Goal: Task Accomplishment & Management: Manage account settings

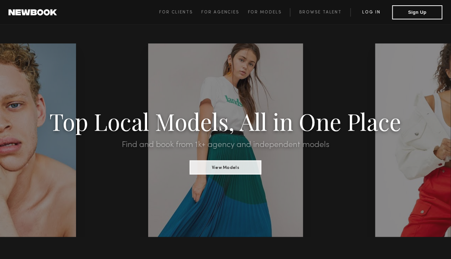
click at [370, 14] on link "Log in" at bounding box center [371, 12] width 42 height 8
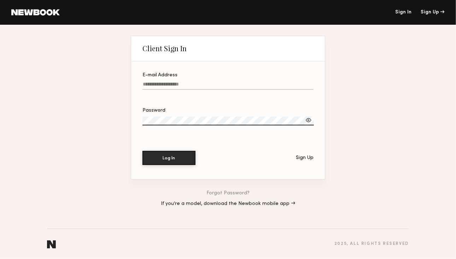
click at [176, 82] on input "E-mail Address" at bounding box center [228, 86] width 171 height 8
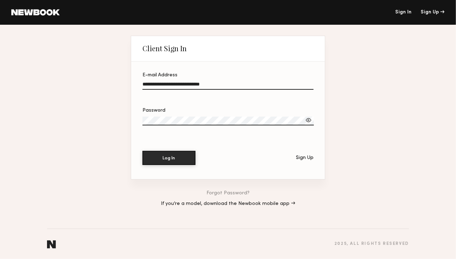
type input "**********"
click at [312, 122] on div at bounding box center [308, 120] width 7 height 7
click at [180, 159] on button "Log In" at bounding box center [169, 158] width 53 height 14
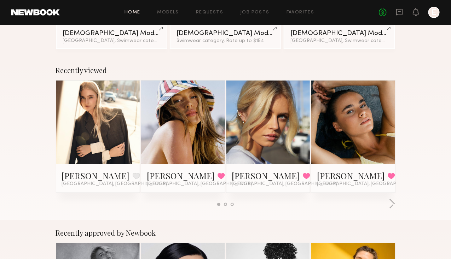
scroll to position [88, 0]
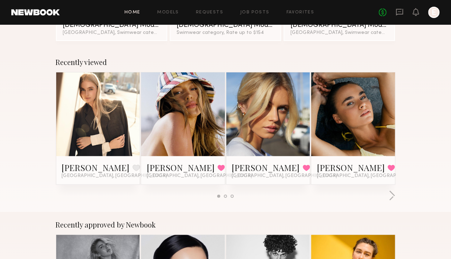
click at [164, 128] on link at bounding box center [183, 114] width 39 height 84
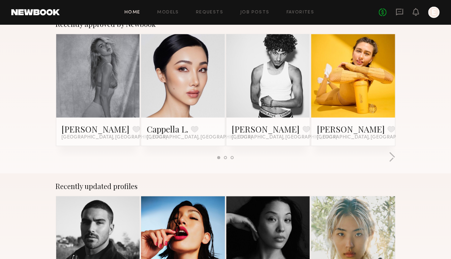
scroll to position [289, 0]
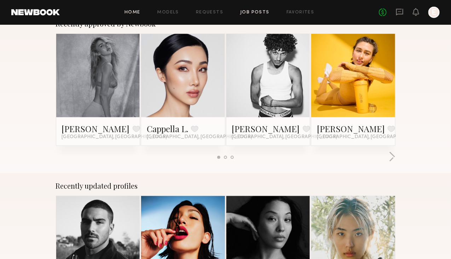
click at [256, 14] on link "Job Posts" at bounding box center [254, 12] width 29 height 5
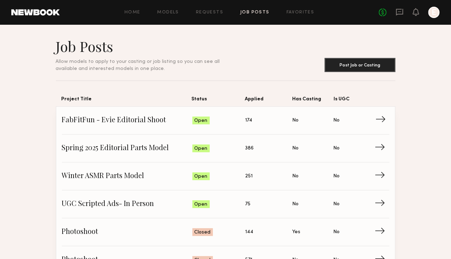
click at [149, 125] on span "FabFitFun - Evie Editorial Shoot" at bounding box center [127, 120] width 130 height 11
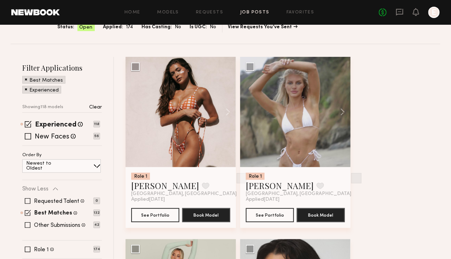
scroll to position [79, 0]
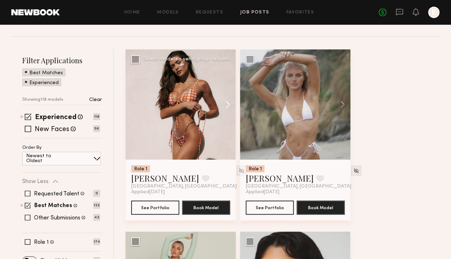
click at [236, 106] on button at bounding box center [224, 105] width 23 height 110
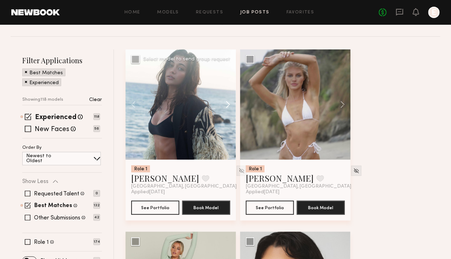
click at [236, 106] on button at bounding box center [224, 105] width 23 height 110
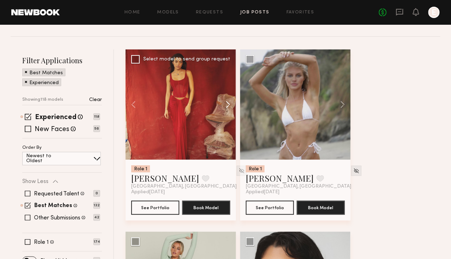
click at [236, 106] on button at bounding box center [224, 105] width 23 height 110
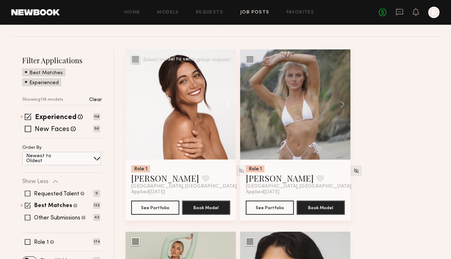
click at [236, 106] on button at bounding box center [224, 105] width 23 height 110
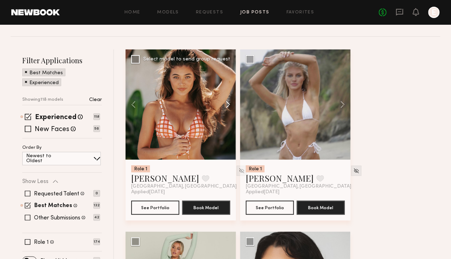
click at [236, 106] on button at bounding box center [224, 105] width 23 height 110
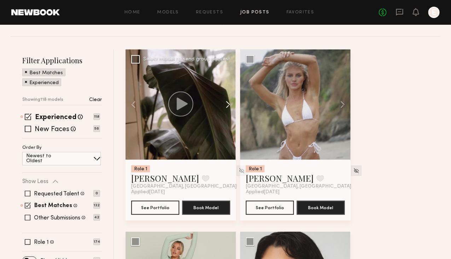
click at [236, 106] on button at bounding box center [224, 105] width 23 height 110
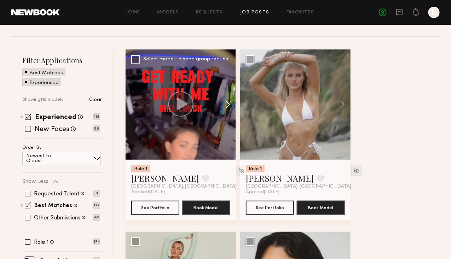
click at [236, 106] on button at bounding box center [224, 105] width 23 height 110
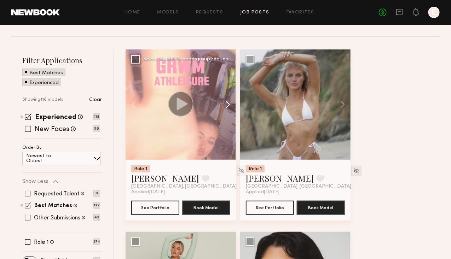
click at [236, 106] on button at bounding box center [224, 105] width 23 height 110
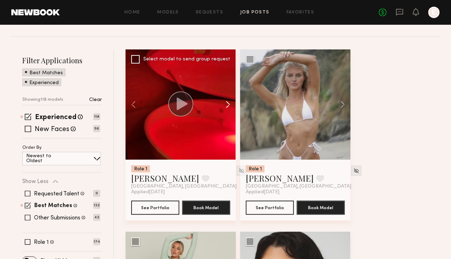
click at [236, 106] on button at bounding box center [224, 105] width 23 height 110
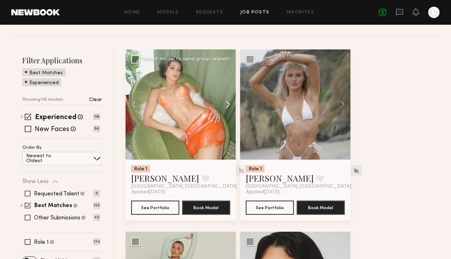
click at [236, 106] on button at bounding box center [224, 105] width 23 height 110
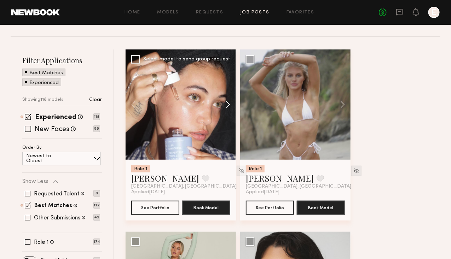
click at [236, 106] on button at bounding box center [224, 105] width 23 height 110
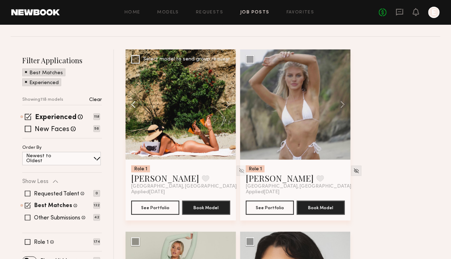
click at [132, 107] on button at bounding box center [137, 105] width 23 height 110
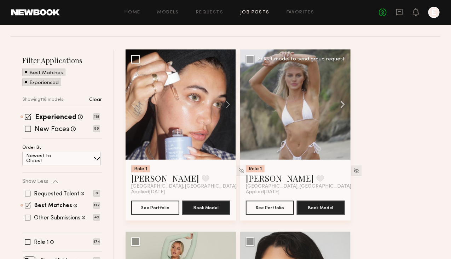
click at [350, 106] on button at bounding box center [339, 105] width 23 height 110
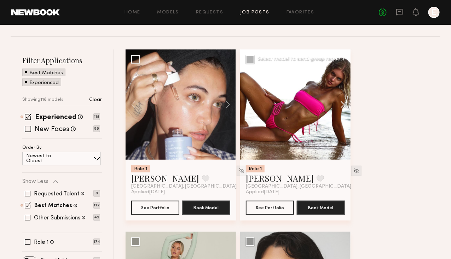
click at [350, 109] on button at bounding box center [339, 105] width 23 height 110
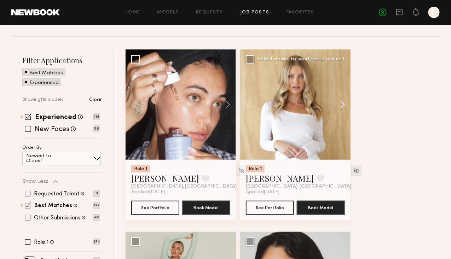
click at [350, 109] on button at bounding box center [339, 105] width 23 height 110
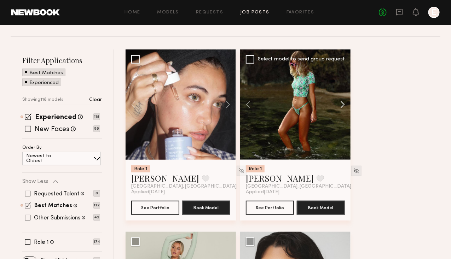
click at [350, 109] on button at bounding box center [339, 105] width 23 height 110
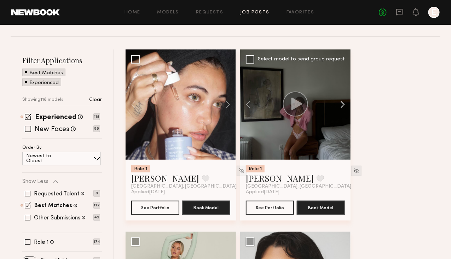
click at [350, 109] on button at bounding box center [339, 105] width 23 height 110
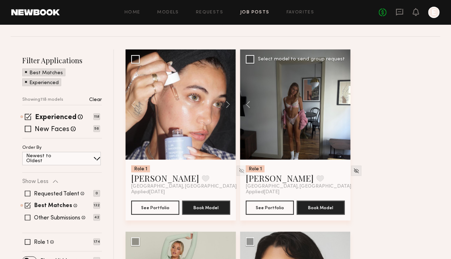
click at [350, 109] on div at bounding box center [295, 105] width 110 height 110
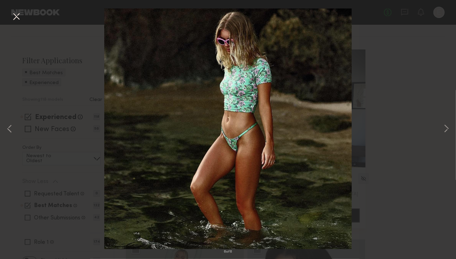
click at [441, 50] on div "6 of 6" at bounding box center [228, 129] width 456 height 259
click at [18, 14] on button at bounding box center [16, 17] width 11 height 13
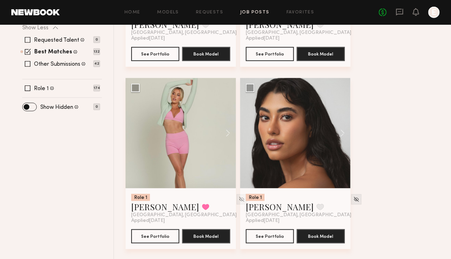
scroll to position [234, 0]
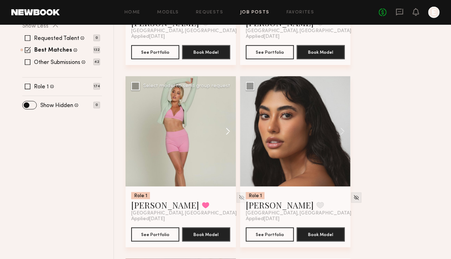
click at [233, 145] on button at bounding box center [224, 131] width 23 height 110
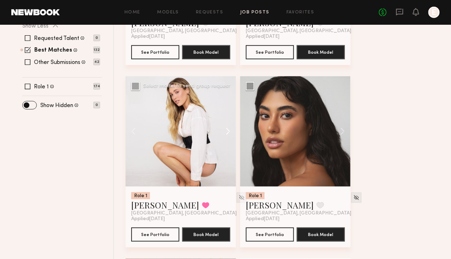
click at [233, 145] on button at bounding box center [224, 131] width 23 height 110
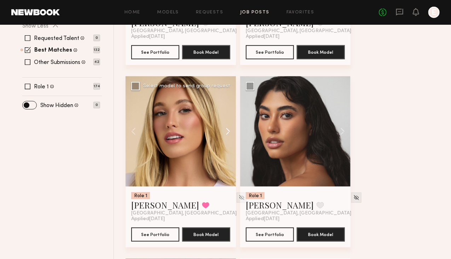
click at [235, 145] on button at bounding box center [224, 131] width 23 height 110
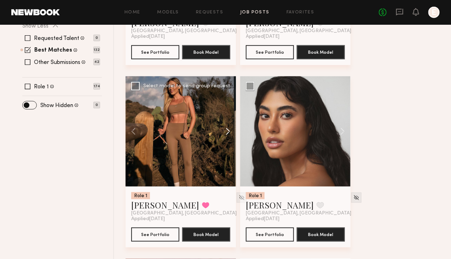
click at [235, 145] on button at bounding box center [224, 131] width 23 height 110
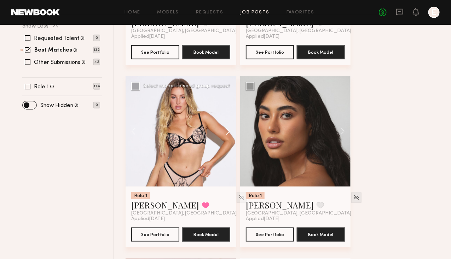
click at [235, 145] on button at bounding box center [224, 131] width 23 height 110
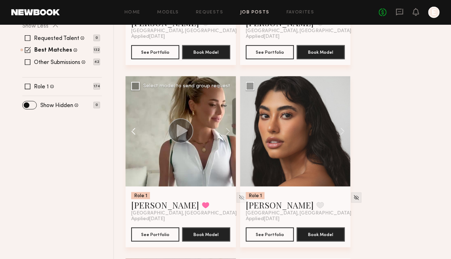
click at [134, 143] on button at bounding box center [137, 131] width 23 height 110
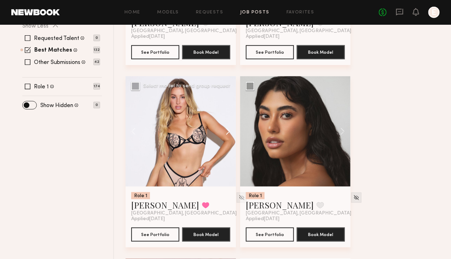
click at [233, 144] on button at bounding box center [224, 131] width 23 height 110
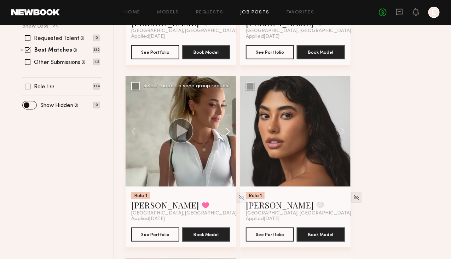
click at [233, 144] on button at bounding box center [224, 131] width 23 height 110
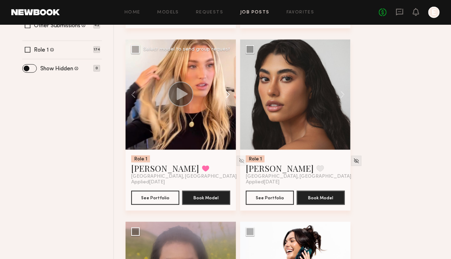
scroll to position [270, 0]
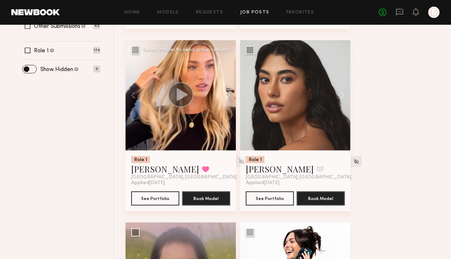
click at [236, 107] on button at bounding box center [224, 95] width 23 height 110
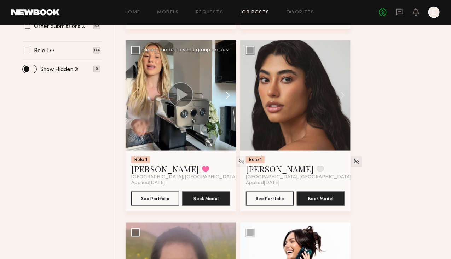
click at [236, 107] on button at bounding box center [224, 95] width 23 height 110
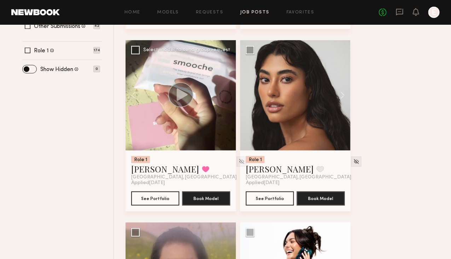
click at [188, 101] on icon at bounding box center [182, 94] width 11 height 12
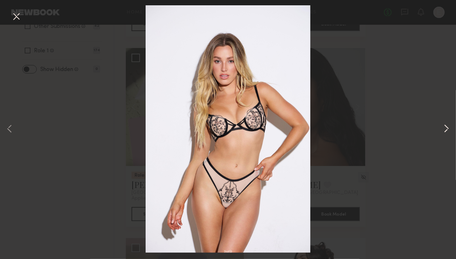
click at [446, 128] on button at bounding box center [446, 129] width 8 height 207
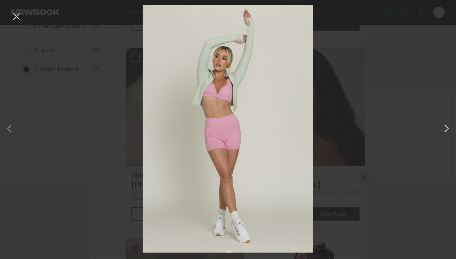
click at [446, 128] on button at bounding box center [446, 129] width 8 height 207
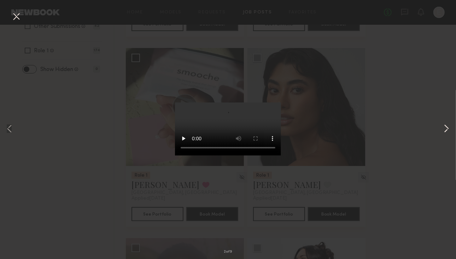
click at [446, 128] on button at bounding box center [446, 129] width 8 height 207
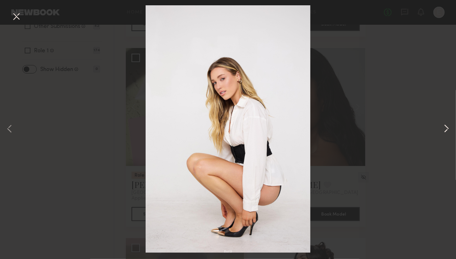
click at [446, 128] on button at bounding box center [446, 129] width 8 height 207
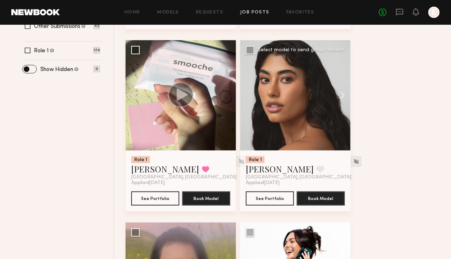
click at [350, 106] on button at bounding box center [339, 95] width 23 height 110
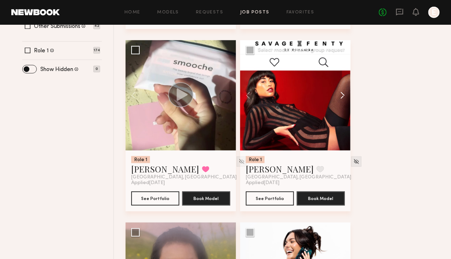
click at [350, 106] on button at bounding box center [339, 95] width 23 height 110
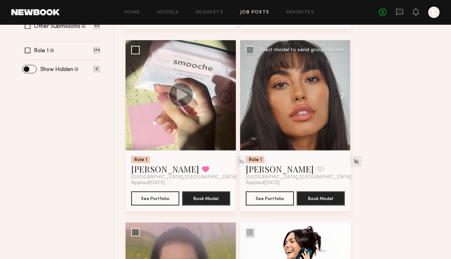
click at [350, 106] on button at bounding box center [339, 95] width 23 height 110
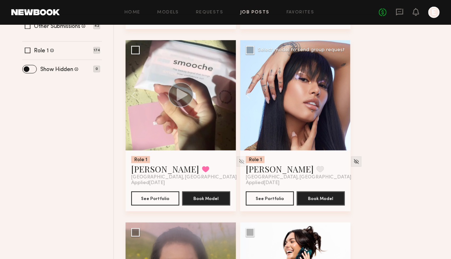
click at [350, 106] on div at bounding box center [295, 95] width 110 height 110
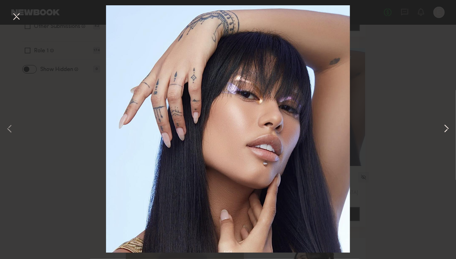
click at [445, 130] on button at bounding box center [446, 129] width 8 height 207
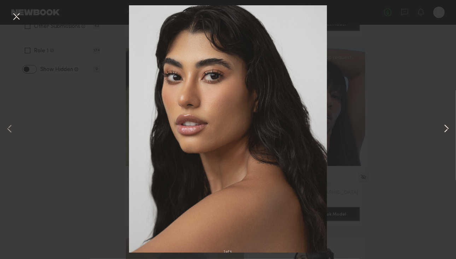
click at [445, 130] on button at bounding box center [446, 129] width 8 height 207
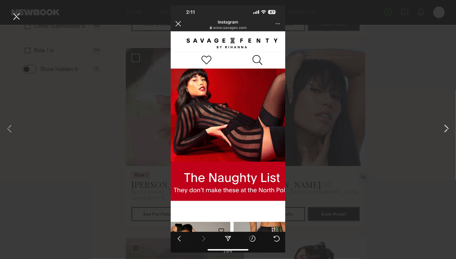
click at [446, 127] on button at bounding box center [446, 129] width 8 height 207
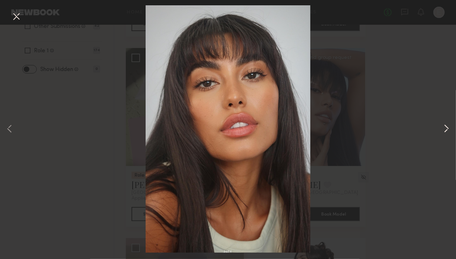
click at [446, 127] on button at bounding box center [446, 129] width 8 height 207
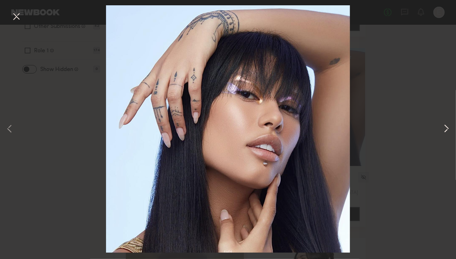
click at [446, 127] on button at bounding box center [446, 129] width 8 height 207
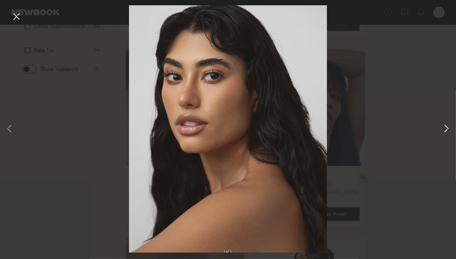
click at [446, 127] on button at bounding box center [446, 129] width 8 height 207
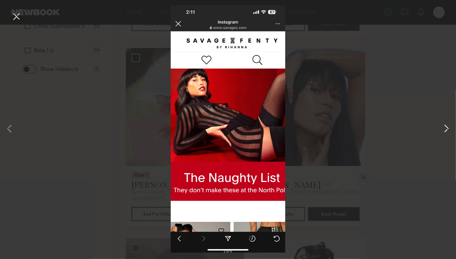
click at [446, 127] on button at bounding box center [446, 129] width 8 height 207
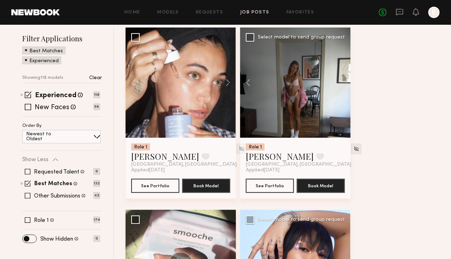
scroll to position [106, 0]
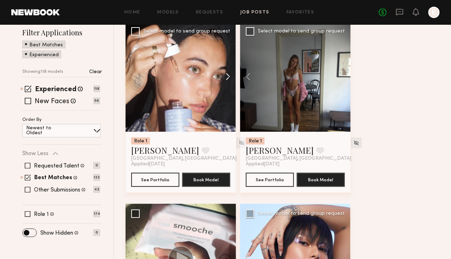
click at [235, 77] on button at bounding box center [224, 77] width 23 height 110
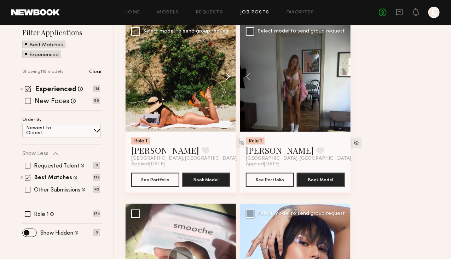
click at [235, 77] on button at bounding box center [224, 77] width 23 height 110
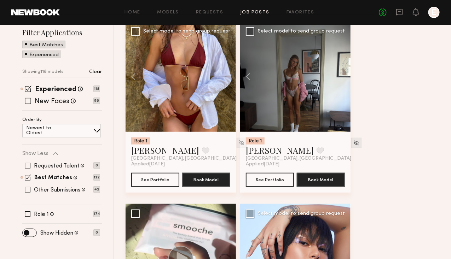
click at [235, 77] on div at bounding box center [181, 77] width 110 height 110
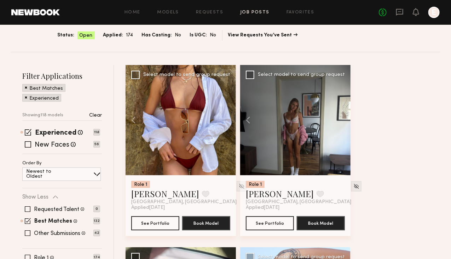
scroll to position [50, 0]
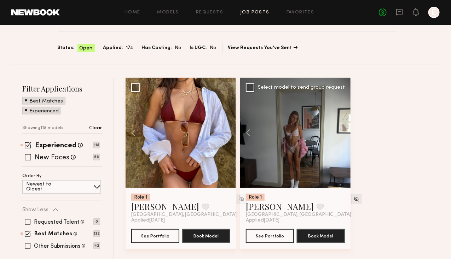
click at [350, 141] on div at bounding box center [295, 133] width 110 height 110
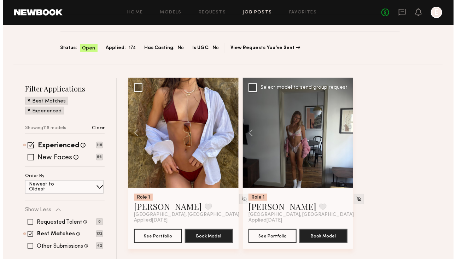
scroll to position [0, 0]
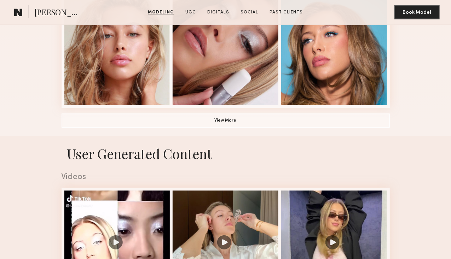
scroll to position [518, 0]
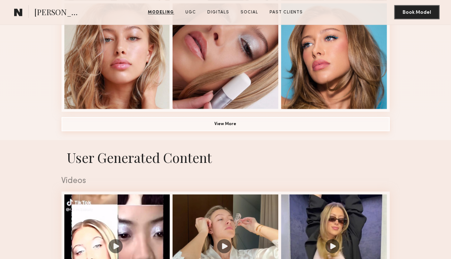
click at [193, 132] on button "View More" at bounding box center [226, 124] width 328 height 14
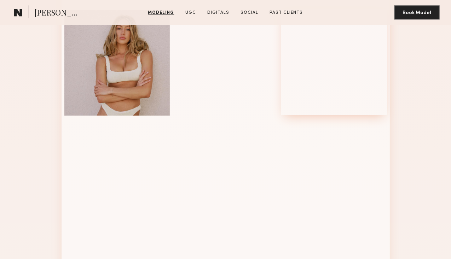
scroll to position [713, 0]
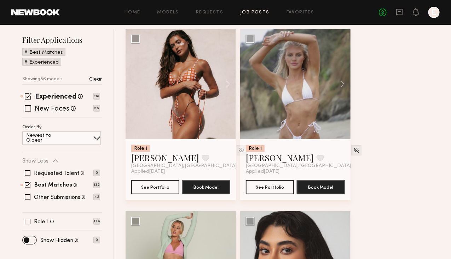
scroll to position [112, 0]
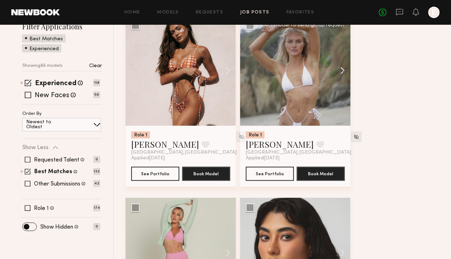
click at [350, 76] on button at bounding box center [339, 71] width 23 height 110
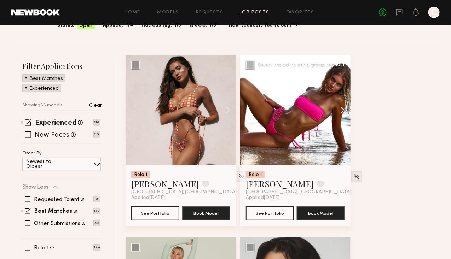
scroll to position [72, 0]
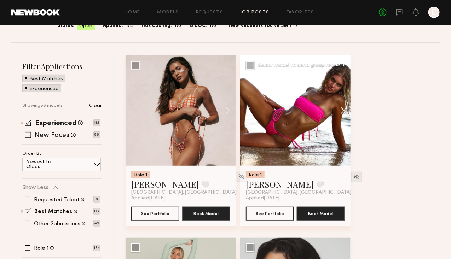
click at [350, 112] on button at bounding box center [339, 111] width 23 height 110
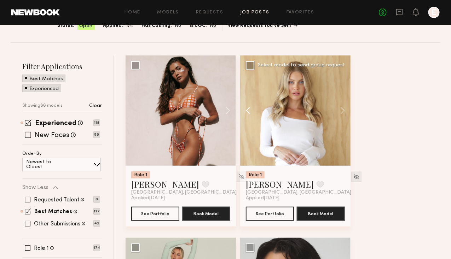
click at [253, 112] on button at bounding box center [251, 111] width 23 height 110
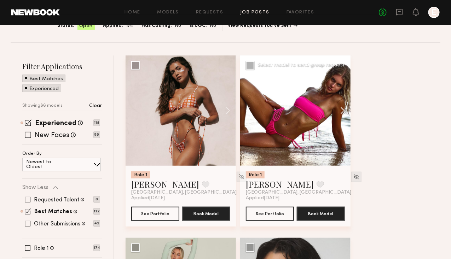
click at [350, 118] on button at bounding box center [339, 111] width 23 height 110
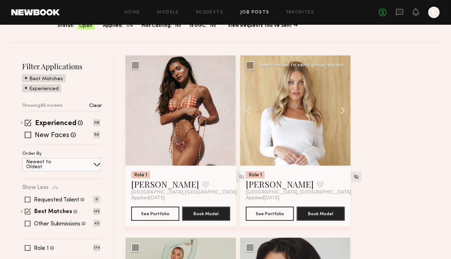
click at [350, 118] on button at bounding box center [339, 111] width 23 height 110
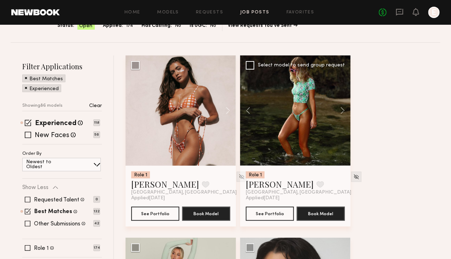
click at [320, 119] on div at bounding box center [295, 111] width 110 height 110
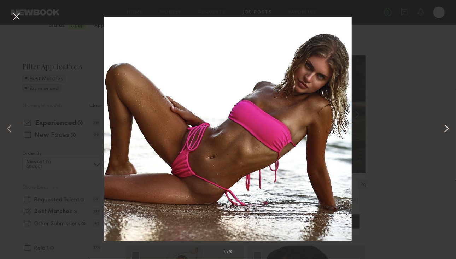
click at [446, 131] on button at bounding box center [446, 129] width 8 height 207
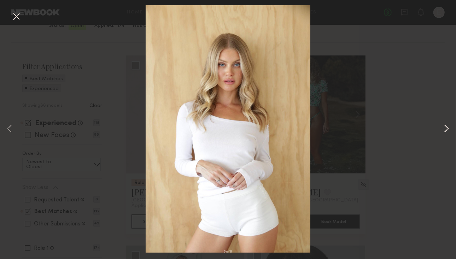
click at [446, 128] on button at bounding box center [446, 129] width 8 height 207
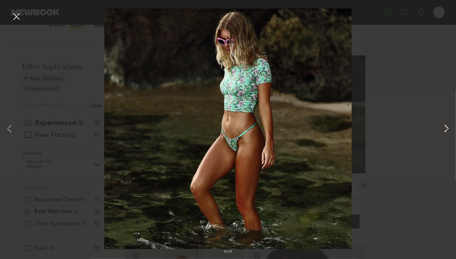
click at [446, 128] on button at bounding box center [446, 129] width 8 height 207
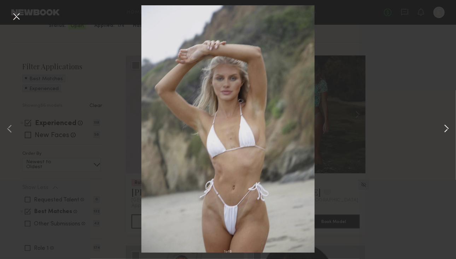
click at [446, 128] on button at bounding box center [446, 129] width 8 height 207
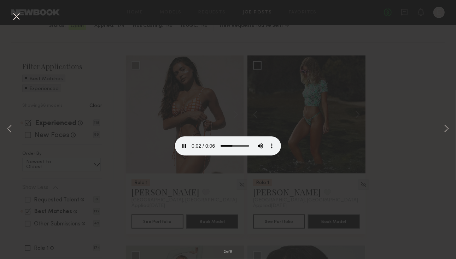
click at [399, 176] on div "2 of 6" at bounding box center [228, 129] width 456 height 259
click at [18, 14] on button at bounding box center [16, 17] width 11 height 13
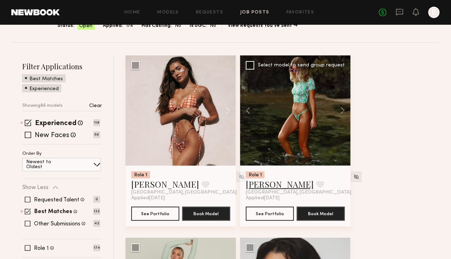
click at [272, 190] on link "Shannon U." at bounding box center [280, 184] width 68 height 11
click at [332, 114] on div at bounding box center [295, 111] width 110 height 110
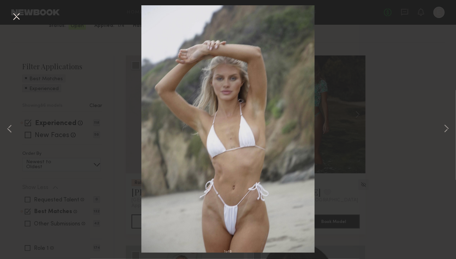
click at [12, 17] on button at bounding box center [16, 17] width 11 height 13
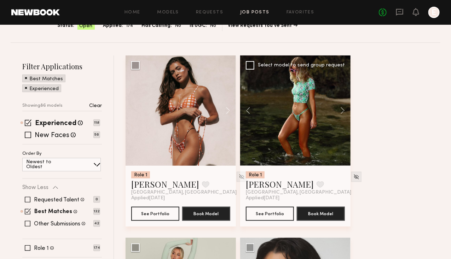
click at [271, 99] on div at bounding box center [295, 111] width 110 height 110
click at [333, 196] on div "Role 1 Shannon U. Favorite Los Angeles, CA" at bounding box center [295, 184] width 99 height 24
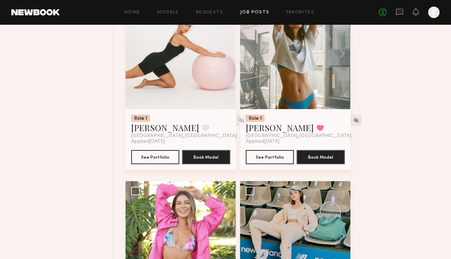
scroll to position [1224, 0]
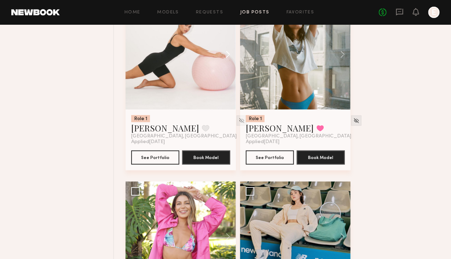
click at [236, 108] on button at bounding box center [224, 54] width 23 height 110
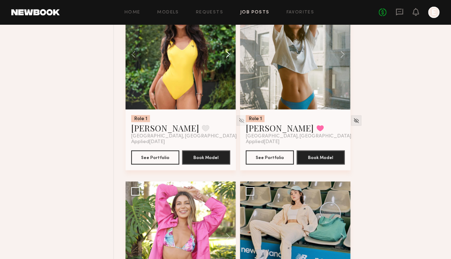
click at [236, 108] on button at bounding box center [224, 54] width 23 height 110
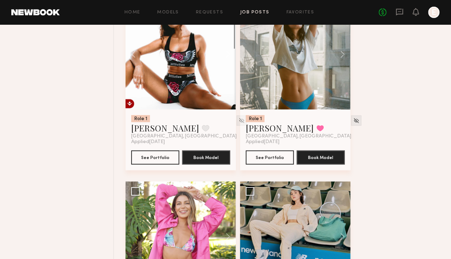
click at [236, 108] on button at bounding box center [224, 54] width 23 height 110
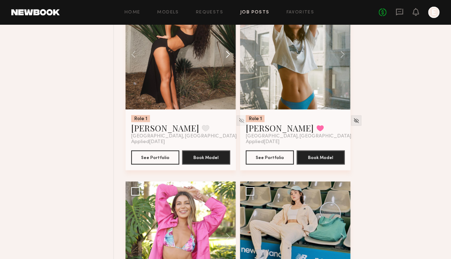
click at [236, 108] on button at bounding box center [224, 54] width 23 height 110
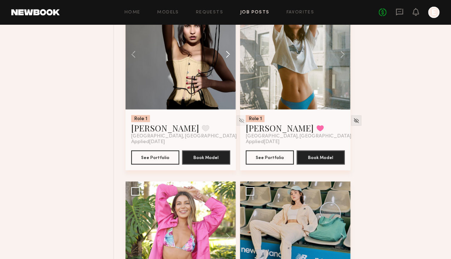
click at [236, 108] on button at bounding box center [224, 54] width 23 height 110
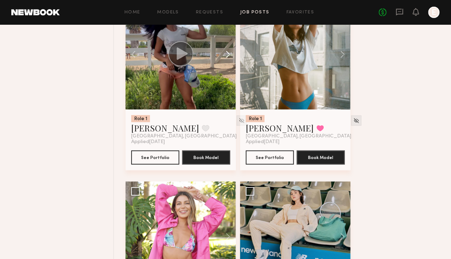
click at [236, 108] on button at bounding box center [224, 54] width 23 height 110
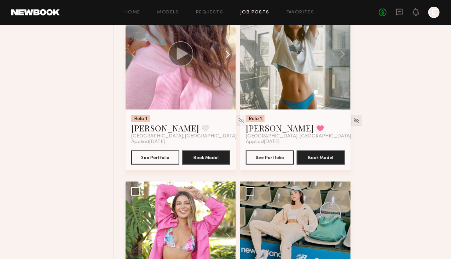
click at [236, 108] on button at bounding box center [224, 54] width 23 height 110
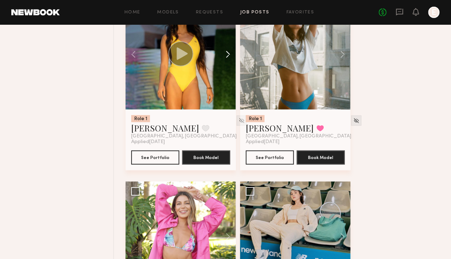
click at [236, 108] on button at bounding box center [224, 54] width 23 height 110
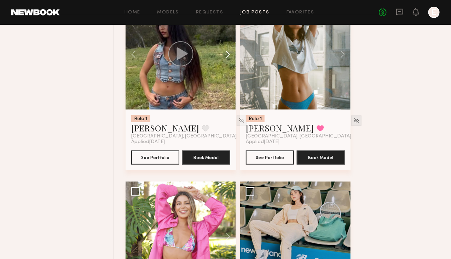
click at [236, 108] on button at bounding box center [224, 54] width 23 height 110
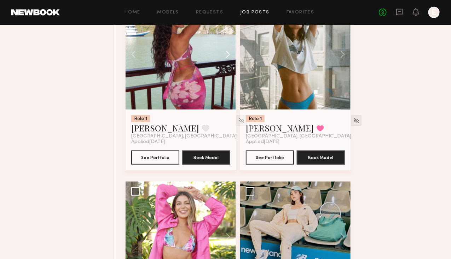
click at [236, 108] on button at bounding box center [224, 54] width 23 height 110
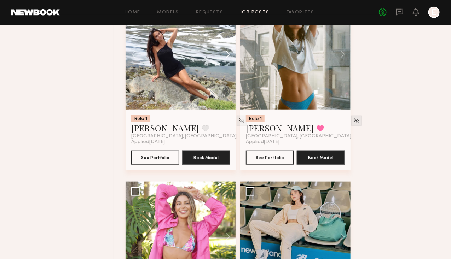
click at [236, 108] on button at bounding box center [224, 54] width 23 height 110
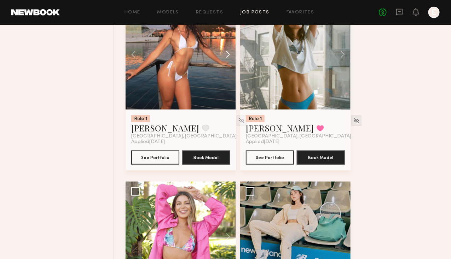
click at [236, 108] on button at bounding box center [224, 54] width 23 height 110
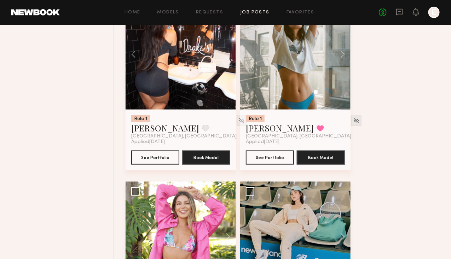
click at [236, 108] on div at bounding box center [181, 54] width 110 height 110
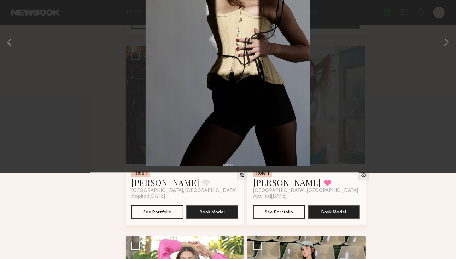
click at [329, 121] on div "13 of 13" at bounding box center [228, 129] width 456 height 259
click at [259, 123] on img at bounding box center [228, 129] width 165 height 248
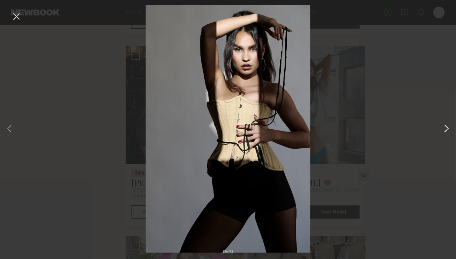
click at [446, 130] on button at bounding box center [446, 129] width 8 height 207
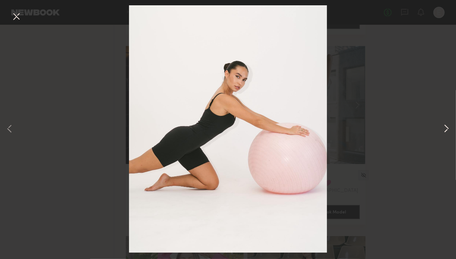
click at [446, 130] on button at bounding box center [446, 129] width 8 height 207
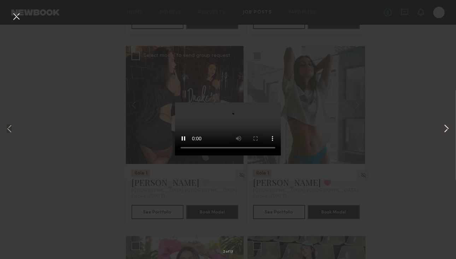
click at [446, 130] on button at bounding box center [446, 129] width 8 height 207
click at [447, 130] on button at bounding box center [446, 129] width 8 height 207
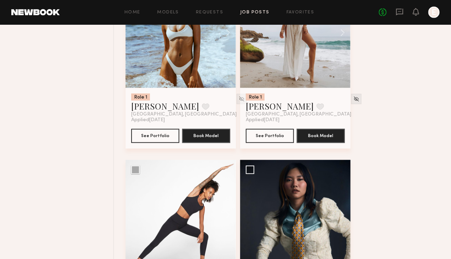
scroll to position [2523, 0]
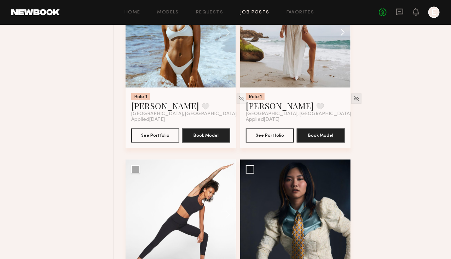
click at [350, 88] on button at bounding box center [339, 32] width 23 height 110
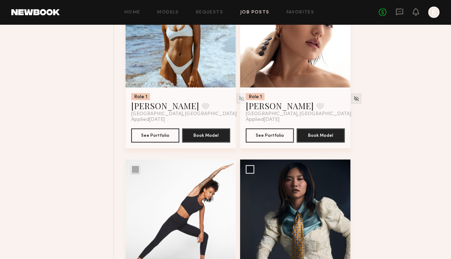
click at [350, 88] on button at bounding box center [339, 32] width 23 height 110
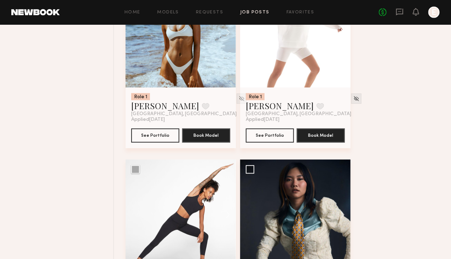
click at [350, 88] on button at bounding box center [339, 32] width 23 height 110
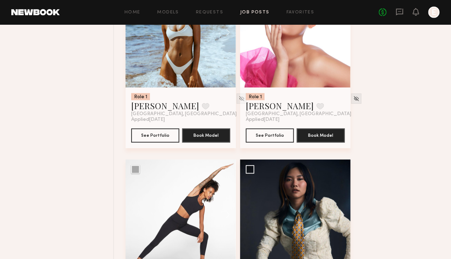
click at [350, 88] on button at bounding box center [339, 32] width 23 height 110
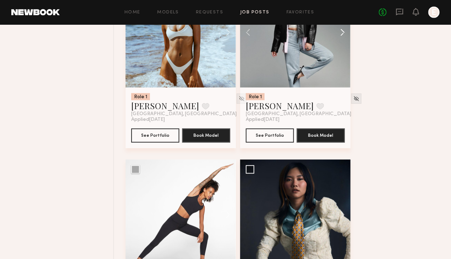
click at [350, 88] on button at bounding box center [339, 32] width 23 height 110
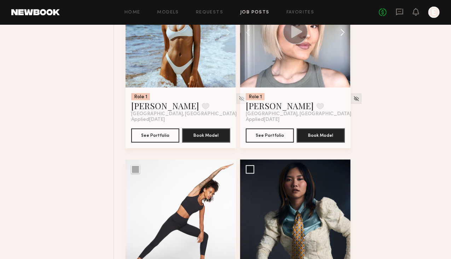
click at [350, 88] on button at bounding box center [339, 32] width 23 height 110
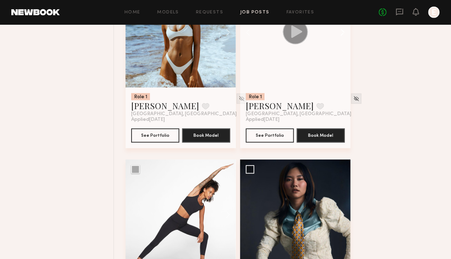
click at [350, 88] on button at bounding box center [339, 32] width 23 height 110
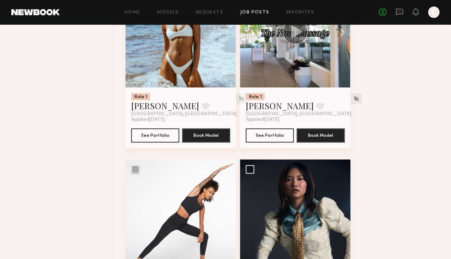
click at [350, 88] on button at bounding box center [339, 32] width 23 height 110
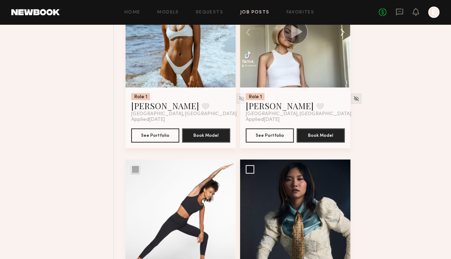
click at [350, 88] on button at bounding box center [339, 32] width 23 height 110
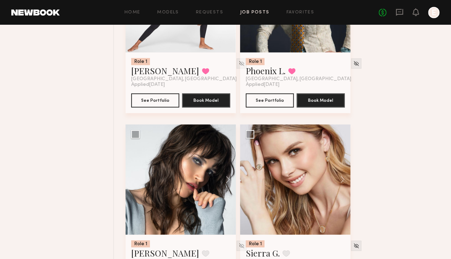
scroll to position [2742, 0]
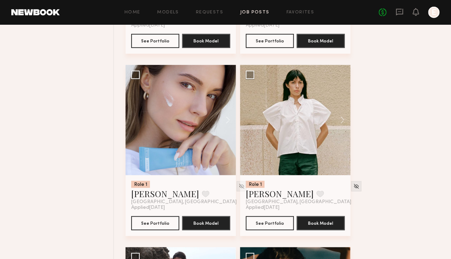
scroll to position [3336, 0]
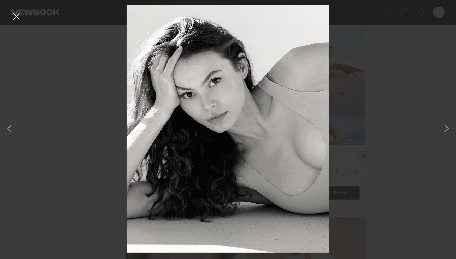
click at [235, 97] on img at bounding box center [228, 129] width 203 height 248
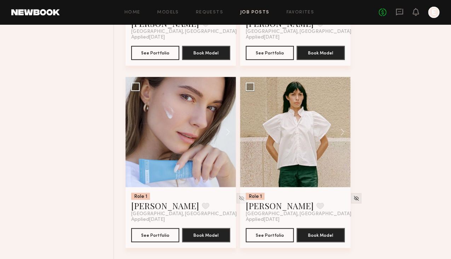
scroll to position [3336, 0]
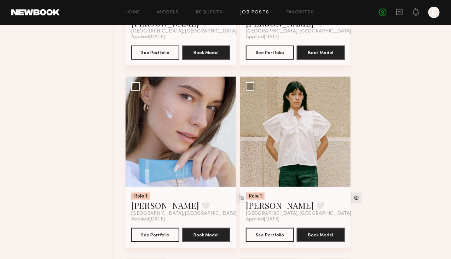
drag, startPoint x: 157, startPoint y: 54, endPoint x: 121, endPoint y: 62, distance: 37.0
click at [159, 59] on button "See Portfolio" at bounding box center [155, 52] width 48 height 14
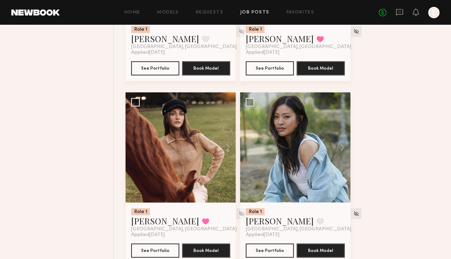
scroll to position [3686, 0]
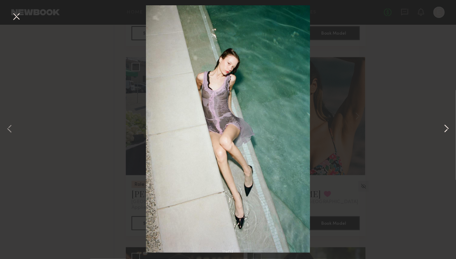
click at [446, 132] on button at bounding box center [446, 129] width 8 height 207
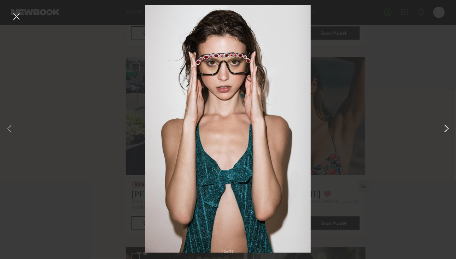
click at [446, 132] on button at bounding box center [446, 129] width 8 height 207
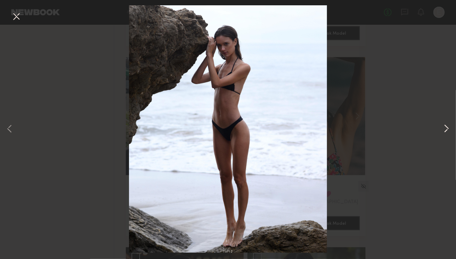
click at [446, 132] on button at bounding box center [446, 129] width 8 height 207
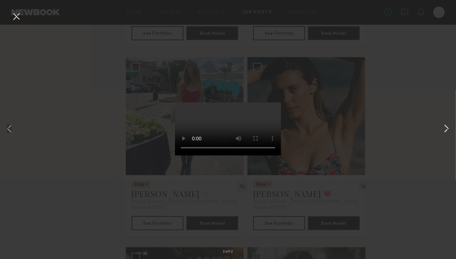
click at [446, 132] on button at bounding box center [446, 129] width 8 height 207
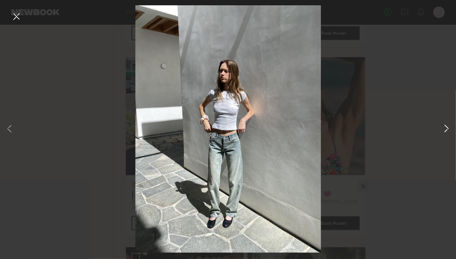
click at [446, 132] on button at bounding box center [446, 129] width 8 height 207
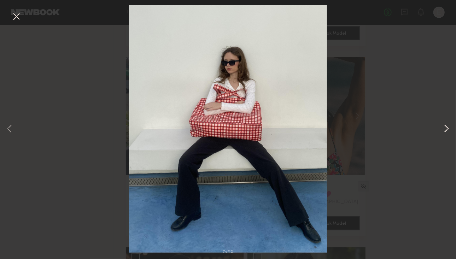
click at [446, 132] on button at bounding box center [446, 129] width 8 height 207
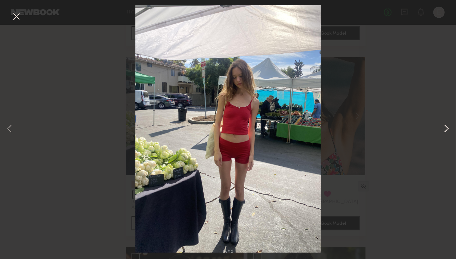
click at [446, 132] on button at bounding box center [446, 129] width 8 height 207
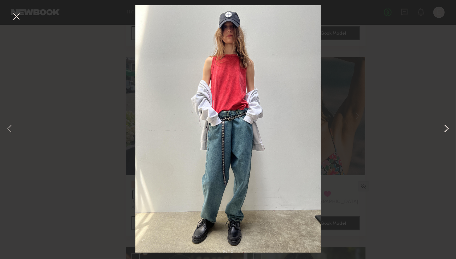
click at [446, 132] on button at bounding box center [446, 129] width 8 height 207
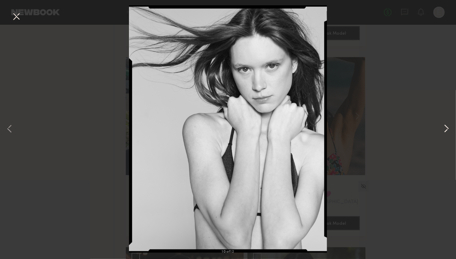
click at [446, 132] on button at bounding box center [446, 129] width 8 height 207
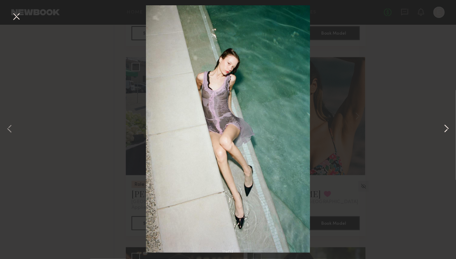
click at [446, 132] on button at bounding box center [446, 129] width 8 height 207
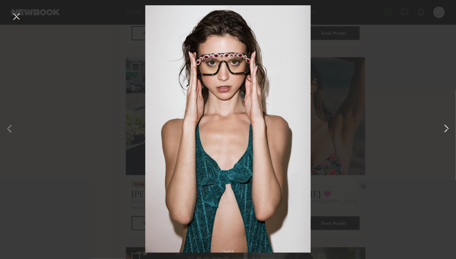
click at [446, 132] on button at bounding box center [446, 129] width 8 height 207
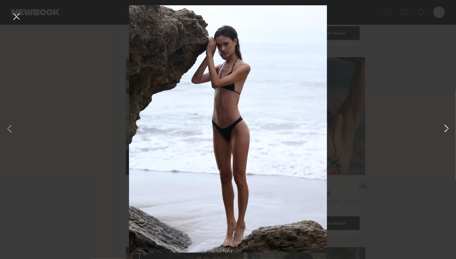
click at [446, 132] on button at bounding box center [446, 129] width 8 height 207
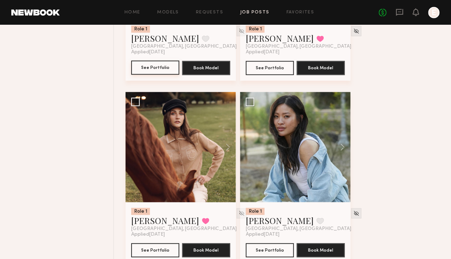
click at [161, 75] on button "See Portfolio" at bounding box center [155, 67] width 48 height 14
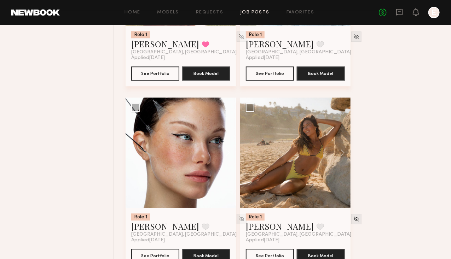
scroll to position [3863, 0]
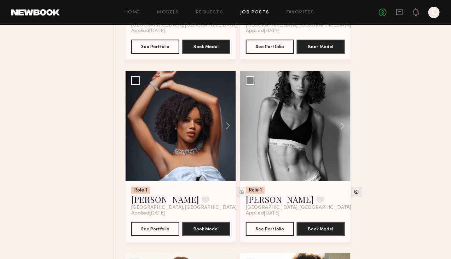
scroll to position [4053, 0]
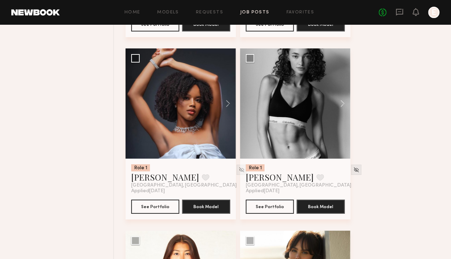
scroll to position [4096, 0]
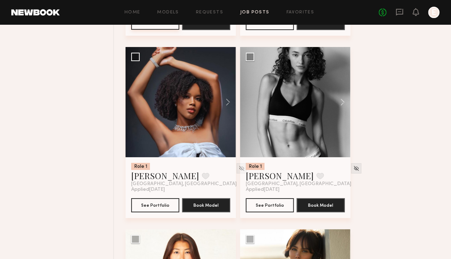
click at [166, 30] on button "See Portfolio" at bounding box center [155, 23] width 48 height 14
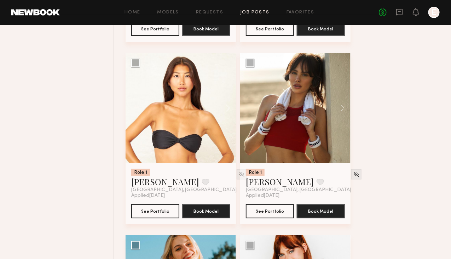
scroll to position [4277, 0]
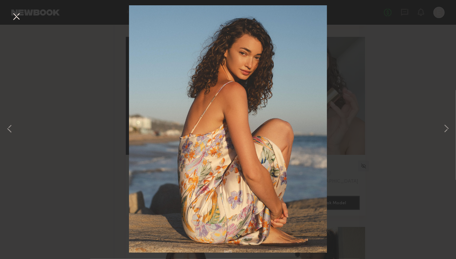
click at [404, 99] on div "8 of 8" at bounding box center [228, 129] width 456 height 259
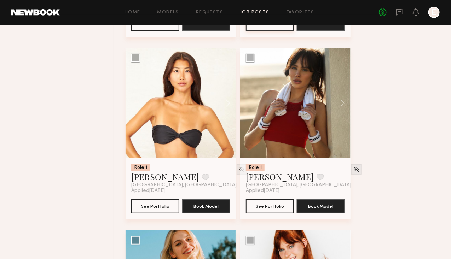
click at [285, 31] on button "See Portfolio" at bounding box center [270, 24] width 48 height 14
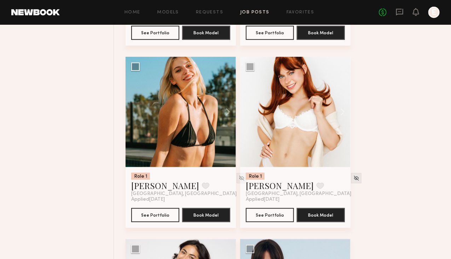
scroll to position [4451, 0]
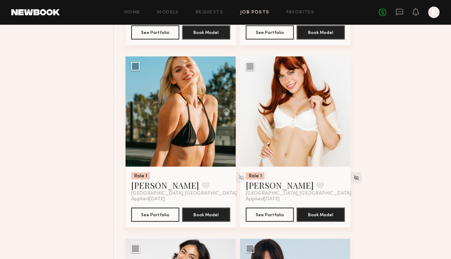
click at [287, 39] on button "See Portfolio" at bounding box center [270, 32] width 48 height 14
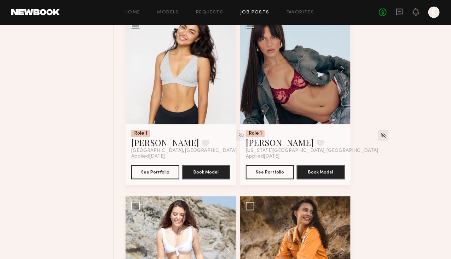
scroll to position [4677, 0]
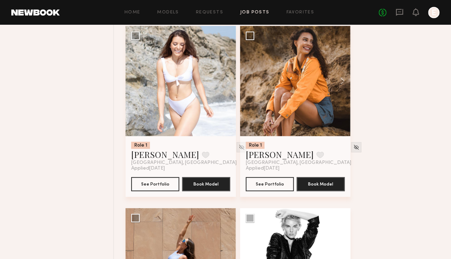
scroll to position [4855, 0]
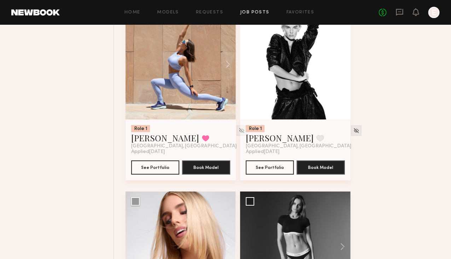
scroll to position [5049, 0]
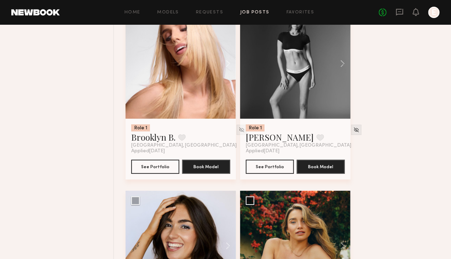
scroll to position [5221, 0]
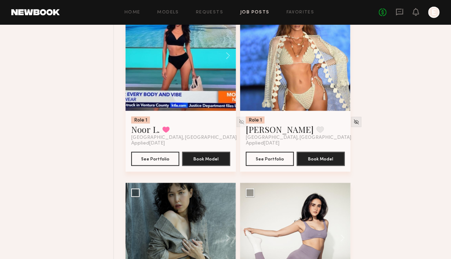
scroll to position [5605, 0]
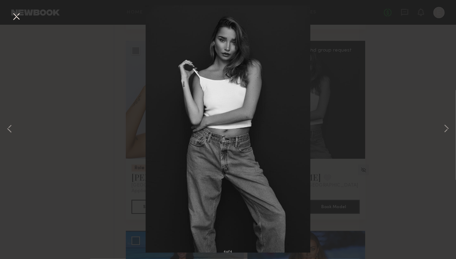
click at [357, 119] on div "4 of 4" at bounding box center [228, 129] width 456 height 259
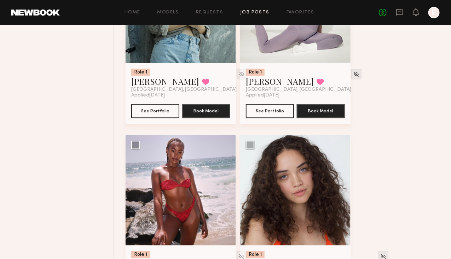
scroll to position [5778, 0]
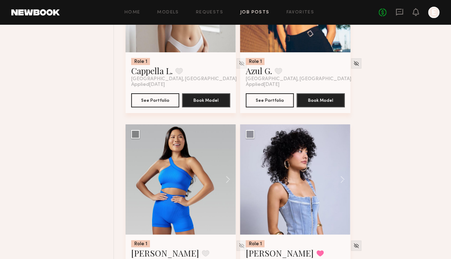
scroll to position [6209, 0]
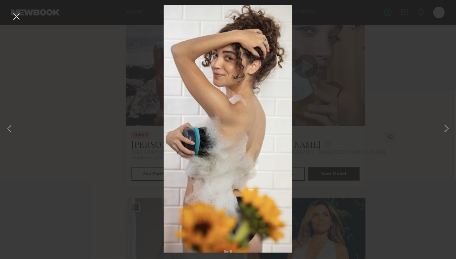
click at [358, 86] on div "6 of 6" at bounding box center [228, 129] width 456 height 259
click at [444, 128] on button at bounding box center [446, 129] width 8 height 207
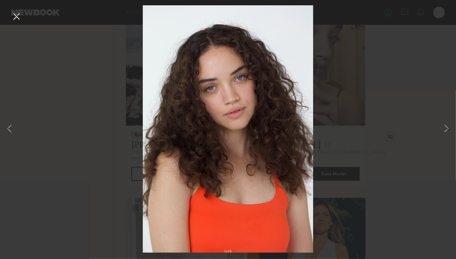
click at [454, 130] on div "1 of 6" at bounding box center [228, 129] width 456 height 259
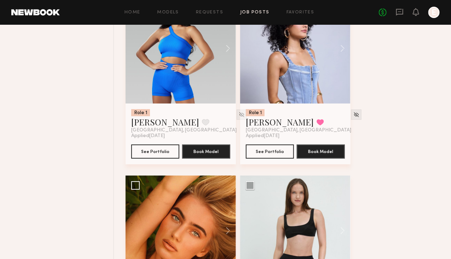
scroll to position [6345, 0]
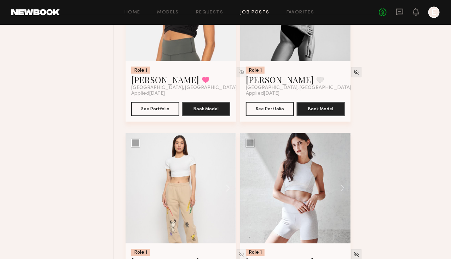
scroll to position [6748, 0]
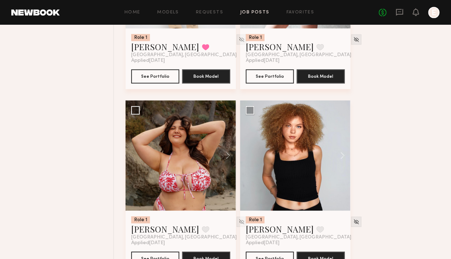
scroll to position [6968, 0]
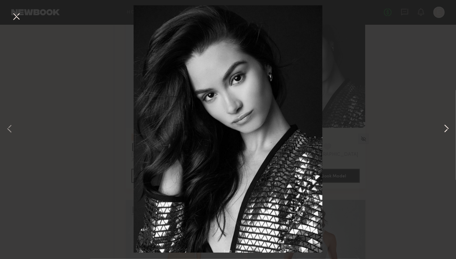
click at [446, 124] on button at bounding box center [446, 129] width 8 height 207
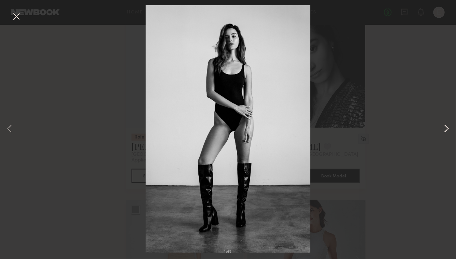
click at [446, 124] on button at bounding box center [446, 129] width 8 height 207
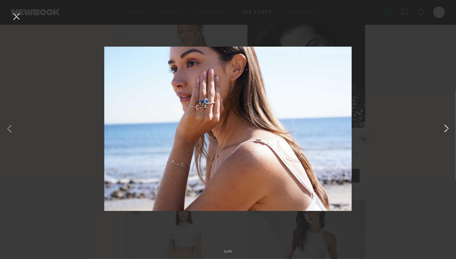
click at [446, 124] on button at bounding box center [446, 129] width 8 height 207
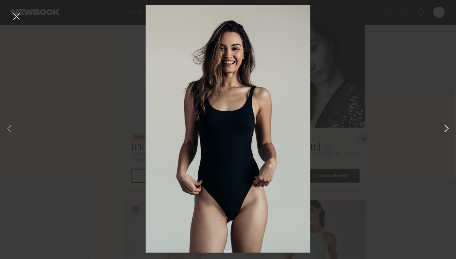
click at [446, 124] on button at bounding box center [446, 129] width 8 height 207
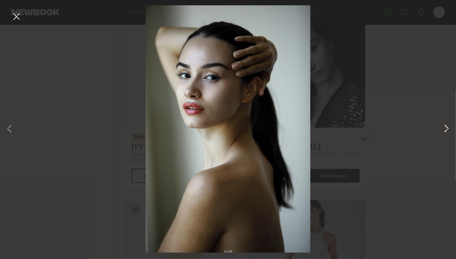
click at [446, 124] on button at bounding box center [446, 129] width 8 height 207
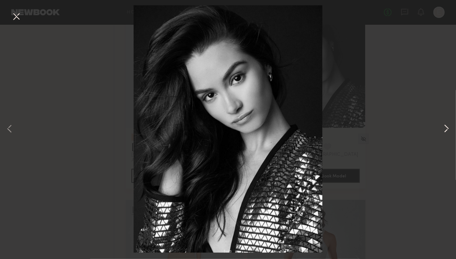
click at [446, 124] on button at bounding box center [446, 129] width 8 height 207
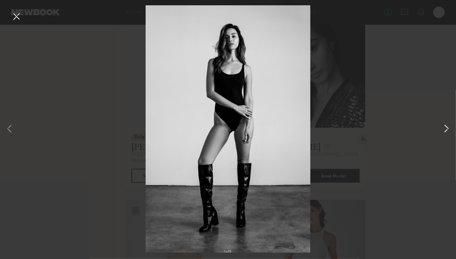
click at [446, 124] on button at bounding box center [446, 129] width 8 height 207
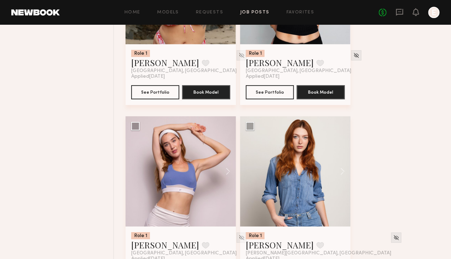
scroll to position [7137, 0]
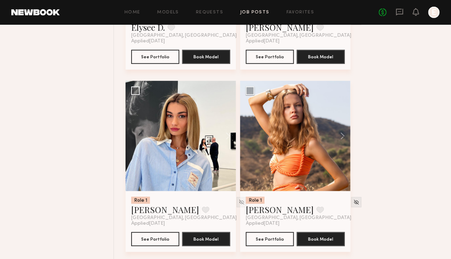
scroll to position [7533, 0]
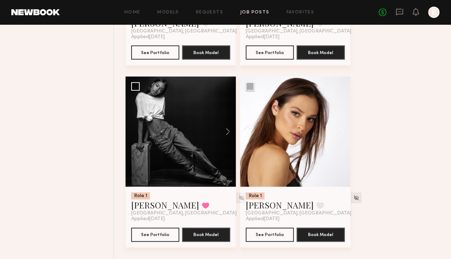
scroll to position [7919, 0]
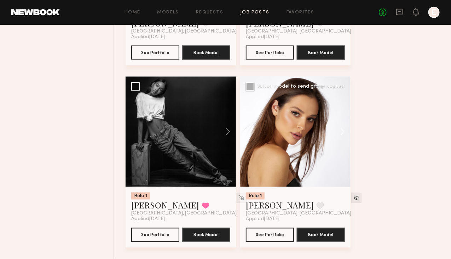
click at [350, 138] on button at bounding box center [339, 132] width 23 height 110
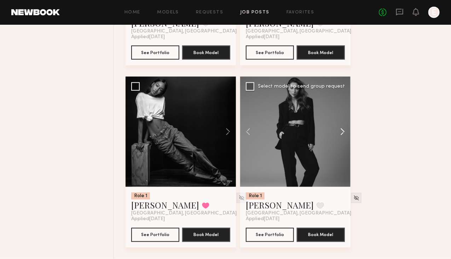
click at [350, 138] on button at bounding box center [339, 132] width 23 height 110
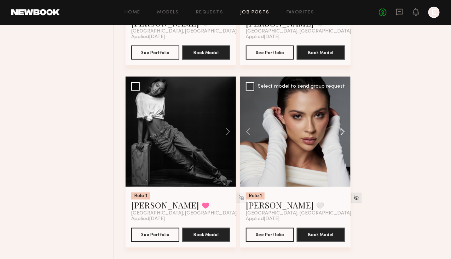
click at [350, 138] on button at bounding box center [339, 132] width 23 height 110
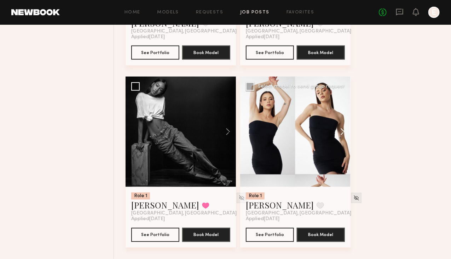
click at [350, 138] on button at bounding box center [339, 132] width 23 height 110
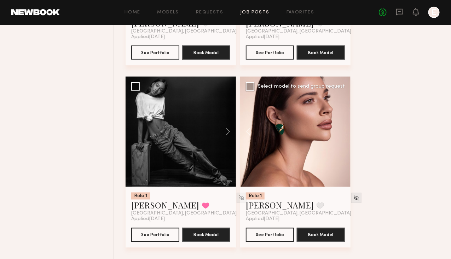
click at [350, 138] on div at bounding box center [295, 132] width 110 height 110
click at [234, 140] on button at bounding box center [224, 132] width 23 height 110
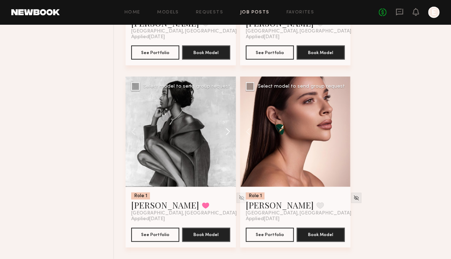
click at [234, 140] on button at bounding box center [224, 132] width 23 height 110
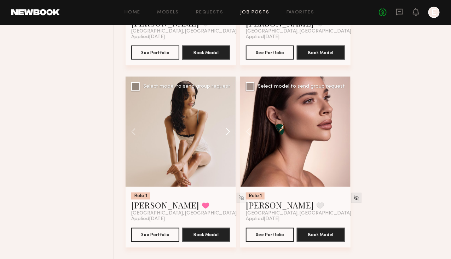
click at [234, 140] on button at bounding box center [224, 132] width 23 height 110
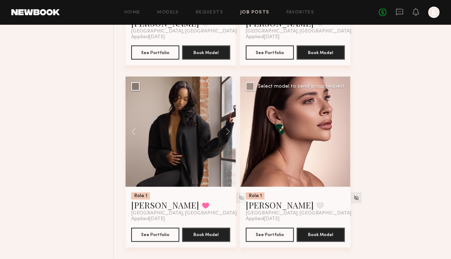
scroll to position [7876, 0]
click at [285, 59] on button "See Portfolio" at bounding box center [270, 52] width 48 height 14
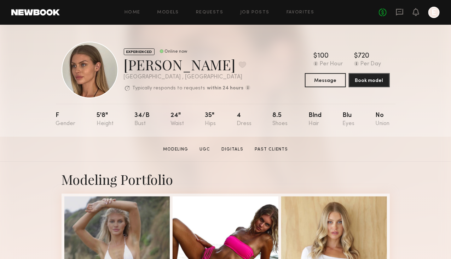
scroll to position [0, 0]
click at [253, 11] on link "Job Posts" at bounding box center [254, 12] width 29 height 5
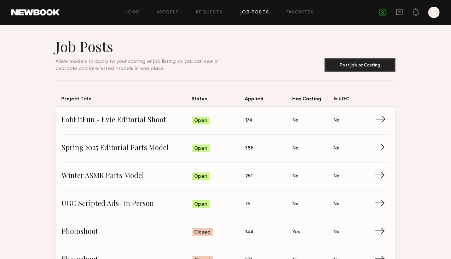
click at [212, 118] on span "Status: Open" at bounding box center [218, 120] width 53 height 11
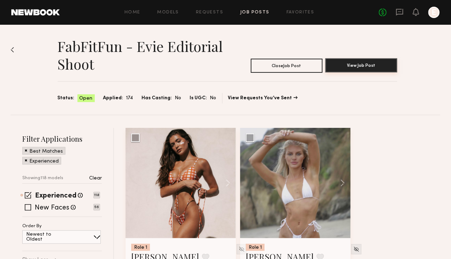
click at [388, 59] on button "View Job Post" at bounding box center [361, 65] width 72 height 14
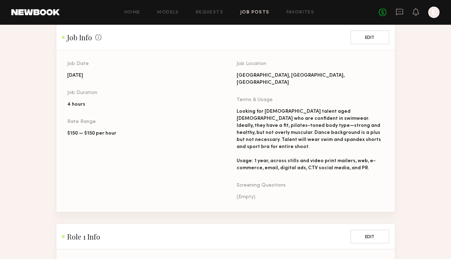
scroll to position [261, 0]
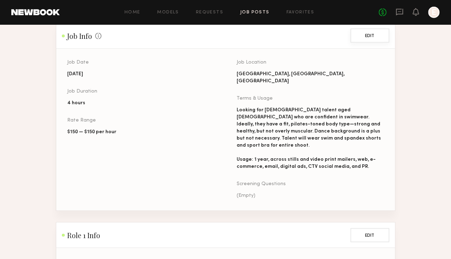
click at [368, 36] on button "Edit" at bounding box center [369, 36] width 39 height 14
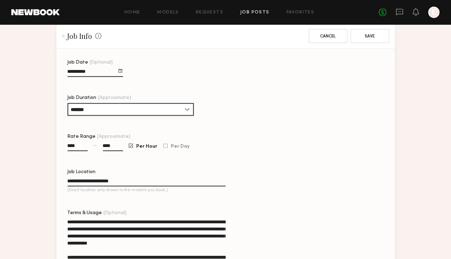
click at [171, 116] on input "*******" at bounding box center [131, 109] width 126 height 13
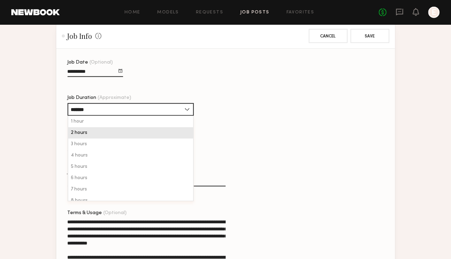
click at [138, 139] on div "2 hours" at bounding box center [130, 132] width 125 height 11
type input "*******"
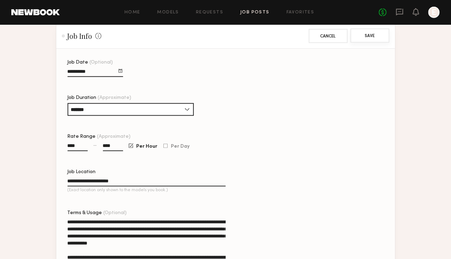
click at [381, 43] on button "Save" at bounding box center [369, 36] width 39 height 14
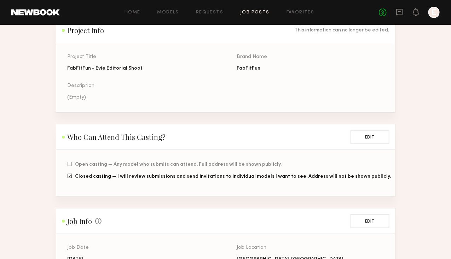
scroll to position [0, 0]
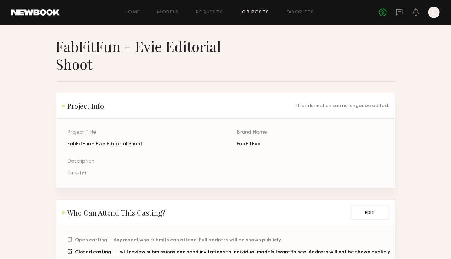
click at [0, 0] on button at bounding box center [0, 0] width 0 height 0
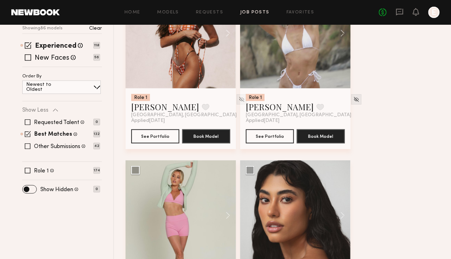
scroll to position [88, 0]
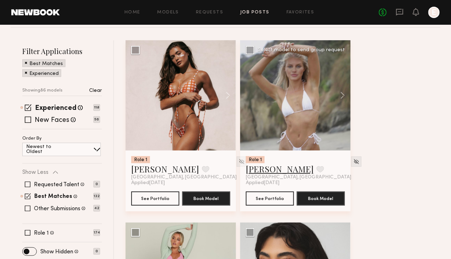
click at [271, 175] on link "[PERSON_NAME]" at bounding box center [280, 168] width 68 height 11
click at [317, 173] on button at bounding box center [320, 169] width 7 height 6
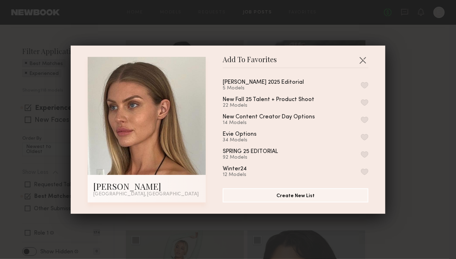
click at [361, 83] on button "button" at bounding box center [364, 85] width 7 height 6
click at [359, 59] on button "button" at bounding box center [362, 59] width 11 height 11
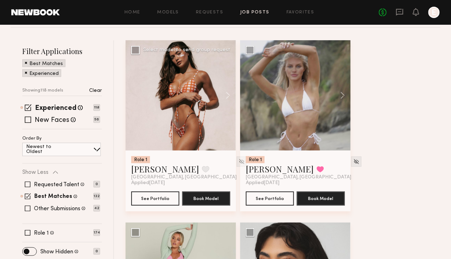
click at [195, 118] on div at bounding box center [181, 95] width 110 height 110
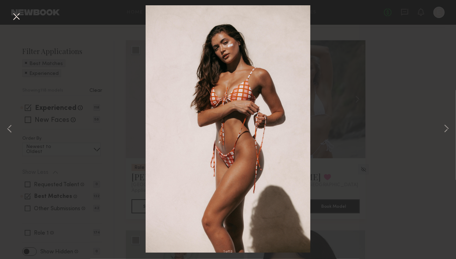
click at [456, 104] on div "1 of 13" at bounding box center [228, 129] width 456 height 259
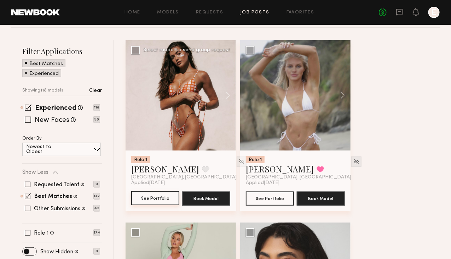
click at [164, 205] on button "See Portfolio" at bounding box center [155, 198] width 48 height 14
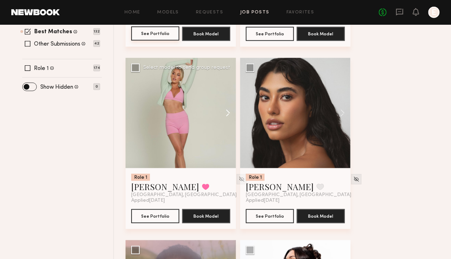
scroll to position [254, 0]
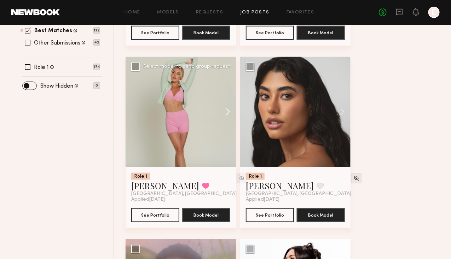
click at [236, 125] on button at bounding box center [224, 112] width 23 height 110
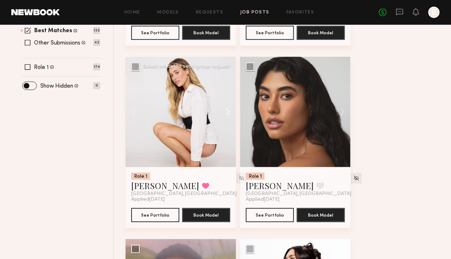
click at [236, 125] on button at bounding box center [224, 112] width 23 height 110
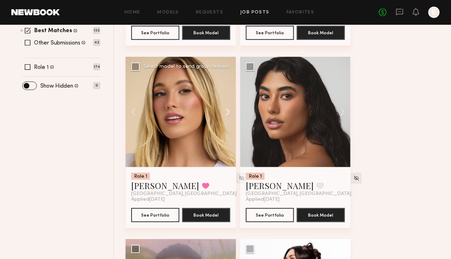
click at [236, 125] on button at bounding box center [224, 112] width 23 height 110
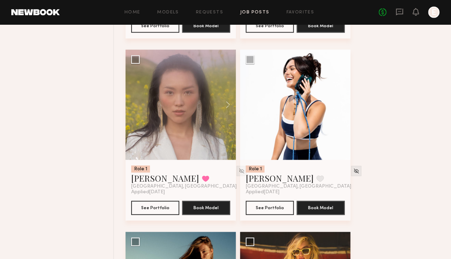
scroll to position [446, 0]
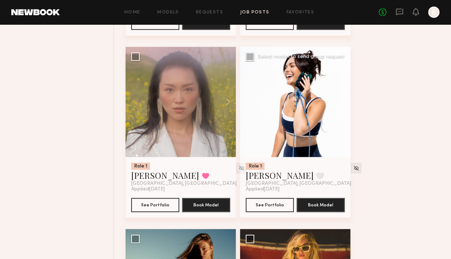
click at [350, 123] on button at bounding box center [339, 102] width 23 height 110
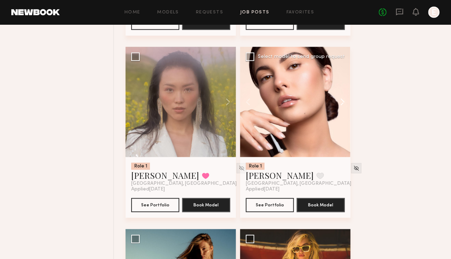
click at [350, 123] on button at bounding box center [339, 102] width 23 height 110
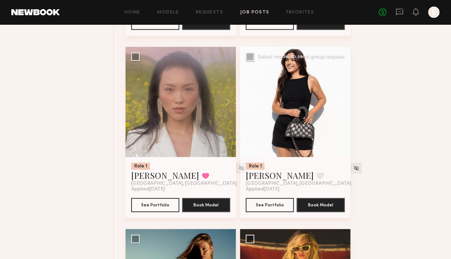
click at [350, 123] on button at bounding box center [339, 102] width 23 height 110
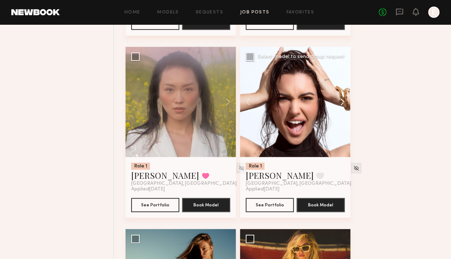
click at [350, 123] on button at bounding box center [339, 102] width 23 height 110
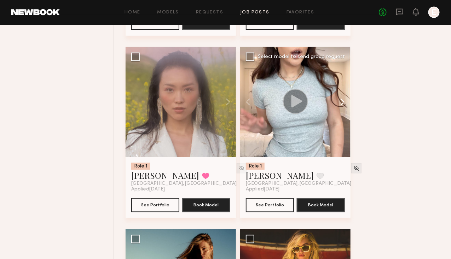
click at [350, 123] on button at bounding box center [339, 102] width 23 height 110
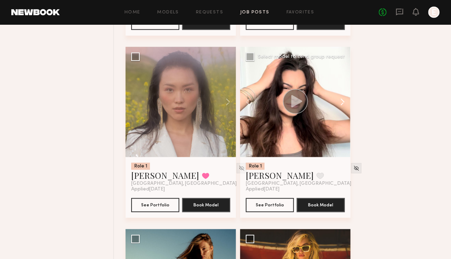
click at [350, 123] on button at bounding box center [339, 102] width 23 height 110
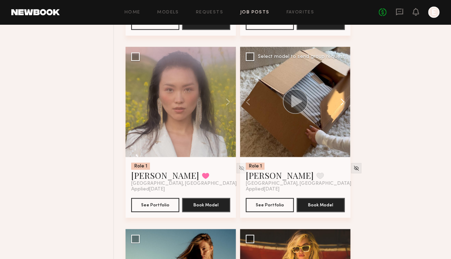
click at [350, 123] on button at bounding box center [339, 102] width 23 height 110
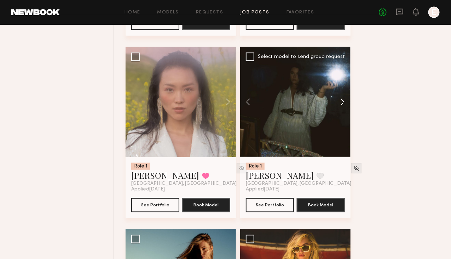
click at [350, 123] on button at bounding box center [339, 102] width 23 height 110
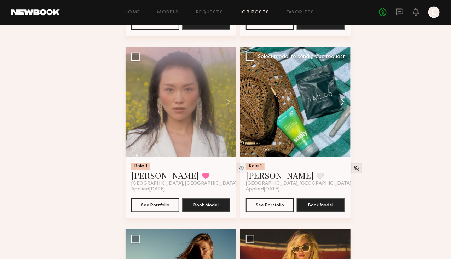
click at [350, 123] on button at bounding box center [339, 102] width 23 height 110
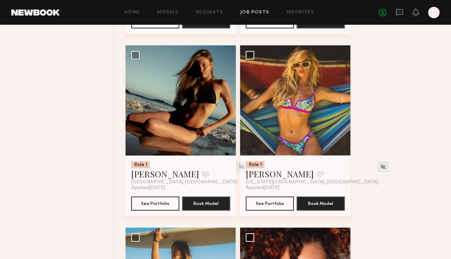
scroll to position [645, 0]
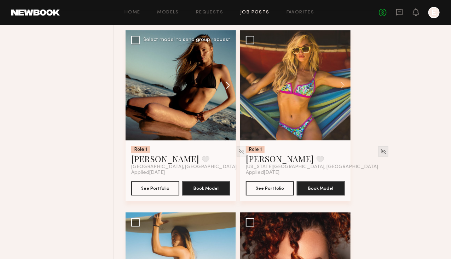
click at [236, 113] on button at bounding box center [224, 85] width 23 height 110
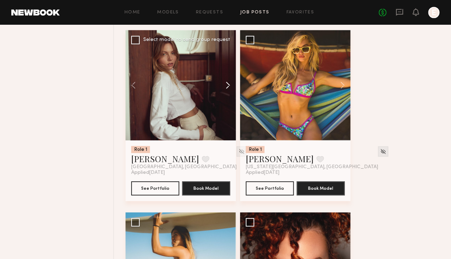
click at [236, 113] on button at bounding box center [224, 85] width 23 height 110
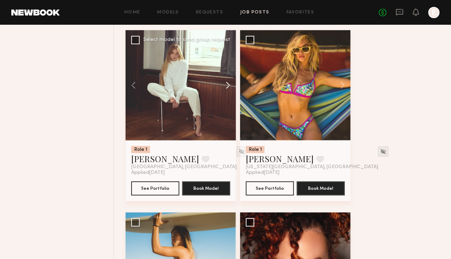
click at [236, 113] on button at bounding box center [224, 85] width 23 height 110
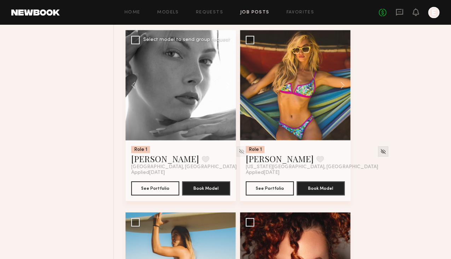
click at [236, 113] on button at bounding box center [224, 85] width 23 height 110
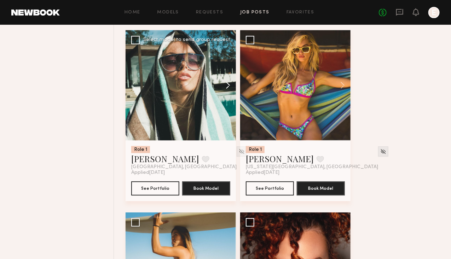
click at [236, 113] on button at bounding box center [224, 85] width 23 height 110
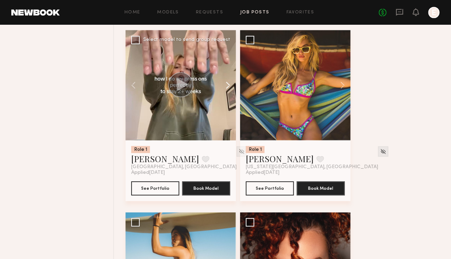
click at [236, 113] on button at bounding box center [224, 85] width 23 height 110
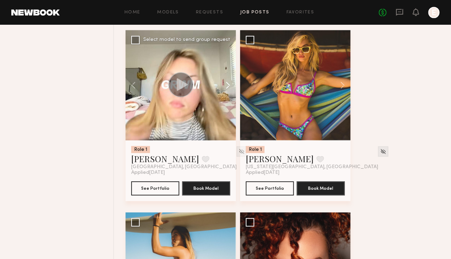
click at [236, 113] on button at bounding box center [224, 85] width 23 height 110
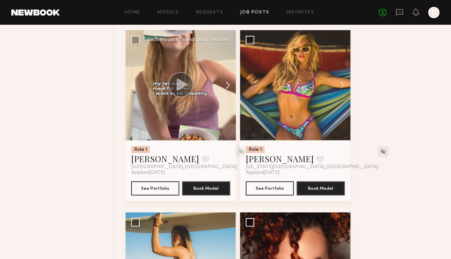
click at [236, 113] on button at bounding box center [224, 85] width 23 height 110
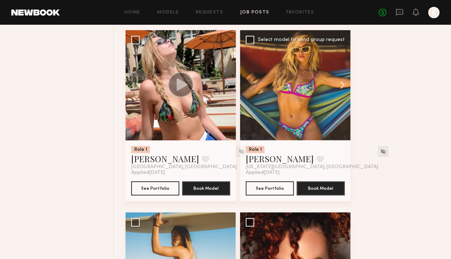
click at [350, 112] on button at bounding box center [339, 85] width 23 height 110
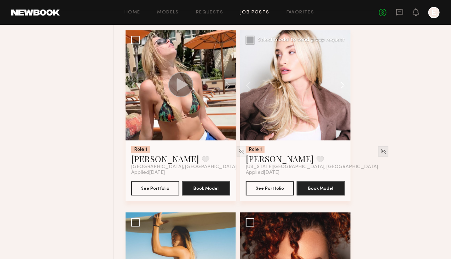
click at [350, 112] on button at bounding box center [339, 85] width 23 height 110
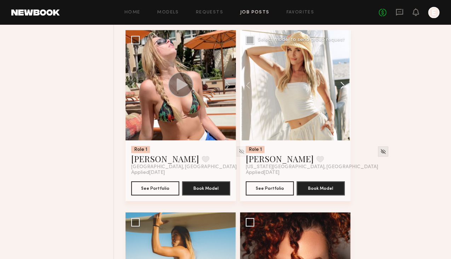
click at [350, 112] on button at bounding box center [339, 85] width 23 height 110
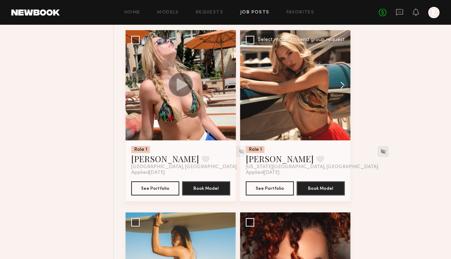
click at [350, 112] on button at bounding box center [339, 85] width 23 height 110
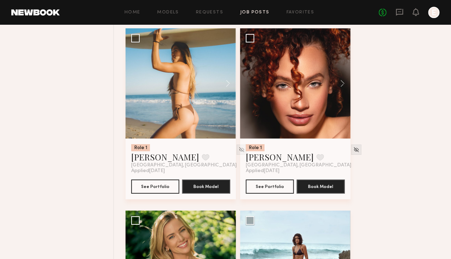
scroll to position [831, 0]
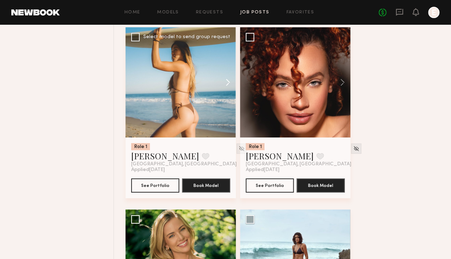
click at [236, 117] on button at bounding box center [224, 82] width 23 height 110
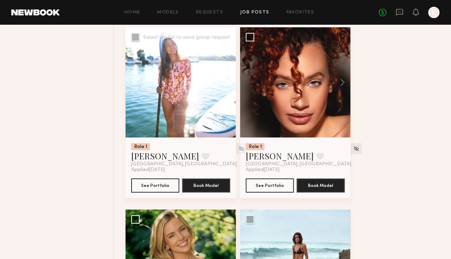
click at [236, 117] on button at bounding box center [224, 82] width 23 height 110
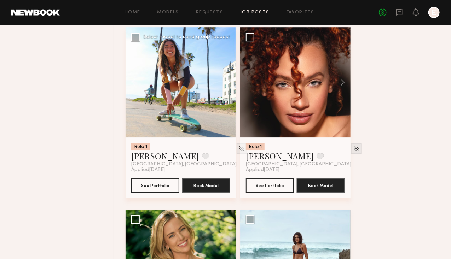
click at [236, 117] on button at bounding box center [224, 82] width 23 height 110
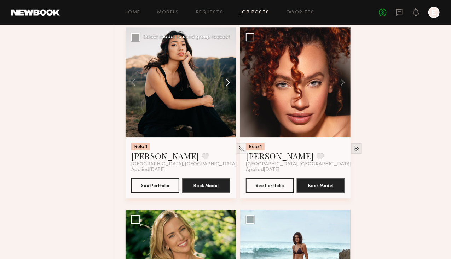
click at [236, 117] on button at bounding box center [224, 82] width 23 height 110
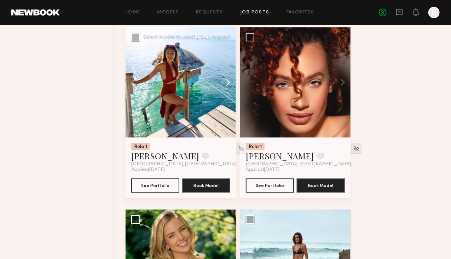
click at [236, 117] on button at bounding box center [224, 82] width 23 height 110
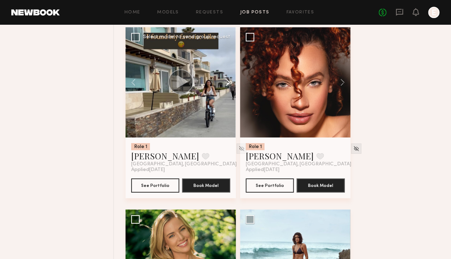
click at [236, 117] on button at bounding box center [224, 82] width 23 height 110
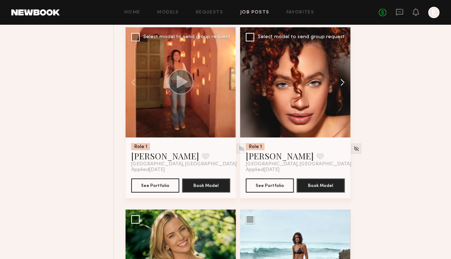
click at [350, 118] on button at bounding box center [339, 82] width 23 height 110
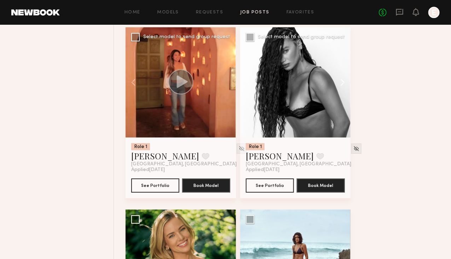
click at [350, 118] on button at bounding box center [339, 82] width 23 height 110
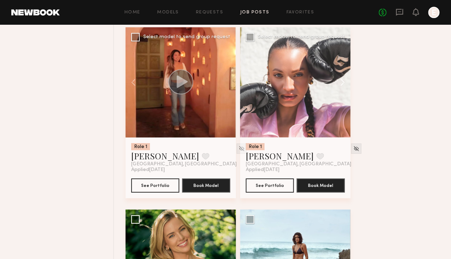
click at [350, 118] on button at bounding box center [339, 82] width 23 height 110
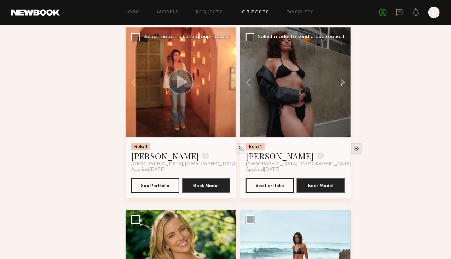
click at [350, 118] on button at bounding box center [339, 82] width 23 height 110
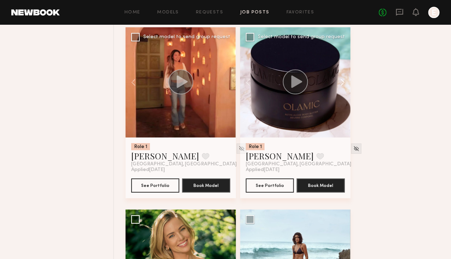
click at [350, 118] on button at bounding box center [339, 82] width 23 height 110
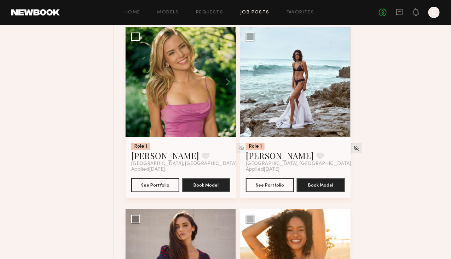
scroll to position [1020, 0]
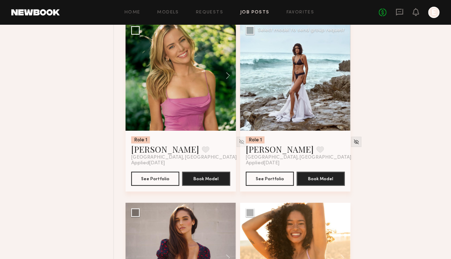
click at [300, 131] on div at bounding box center [295, 76] width 110 height 110
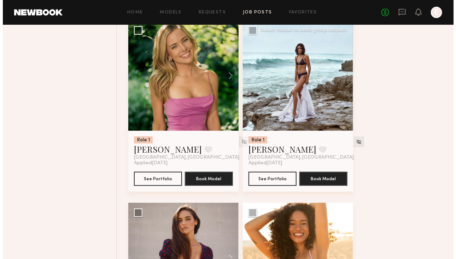
scroll to position [0, 0]
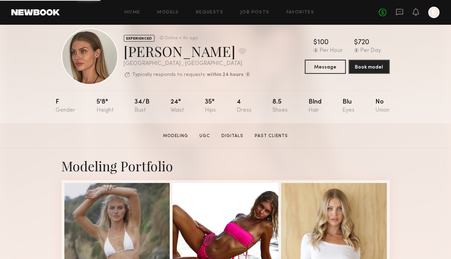
scroll to position [13, 0]
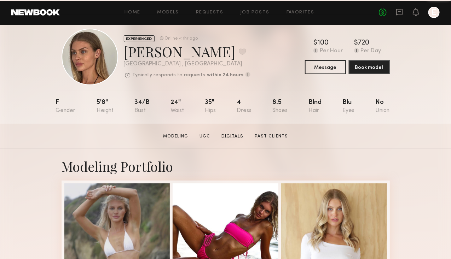
click at [234, 140] on link "Digitals" at bounding box center [233, 136] width 28 height 6
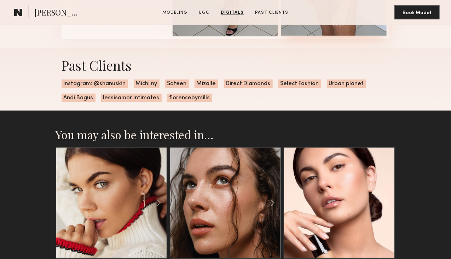
scroll to position [1200, 0]
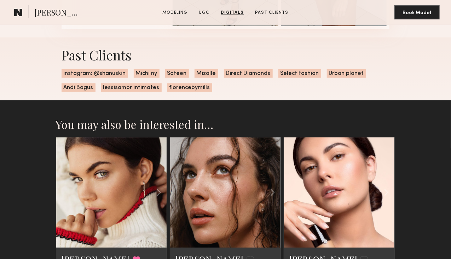
click at [84, 78] on span "instagram: @shanuskin" at bounding box center [95, 73] width 66 height 8
drag, startPoint x: 82, startPoint y: 210, endPoint x: 112, endPoint y: 213, distance: 29.8
click at [112, 78] on span "instagram: @shanuskin" at bounding box center [95, 73] width 66 height 8
copy span "@shanuskin"
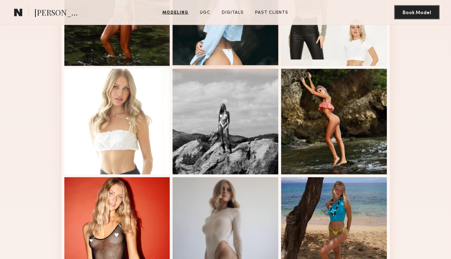
scroll to position [345, 0]
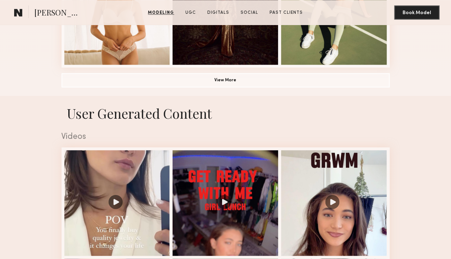
scroll to position [571, 0]
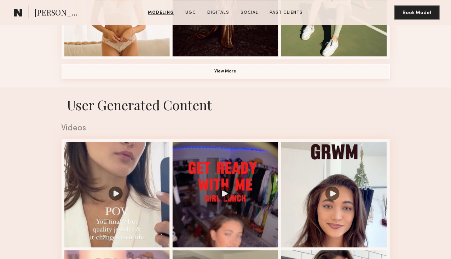
click at [247, 79] on button "View More" at bounding box center [226, 71] width 328 height 14
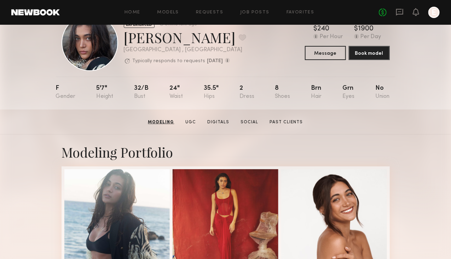
scroll to position [0, 0]
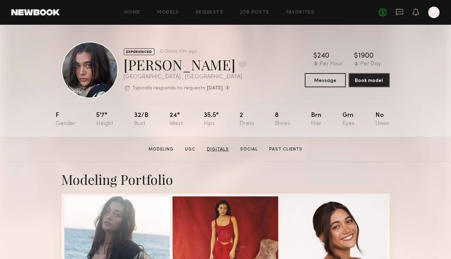
click at [220, 152] on link "Digitals" at bounding box center [218, 149] width 28 height 6
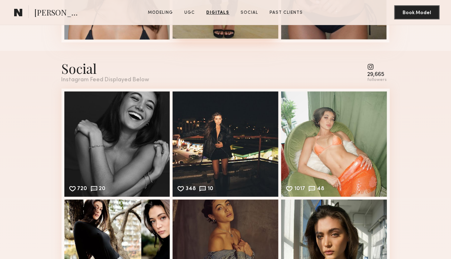
scroll to position [2138, 0]
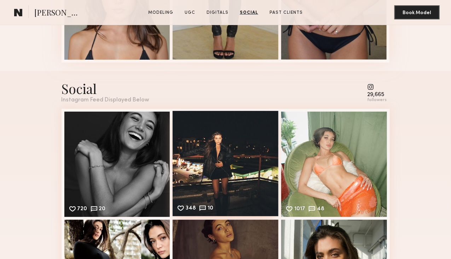
scroll to position [2121, 0]
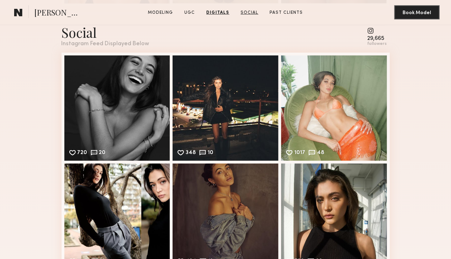
click at [245, 10] on link "Social" at bounding box center [249, 13] width 23 height 6
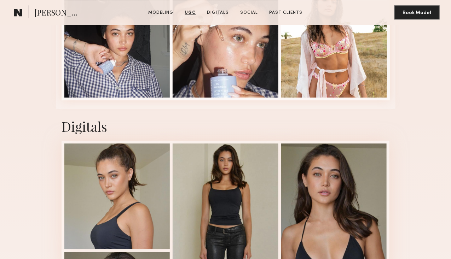
scroll to position [1825, 0]
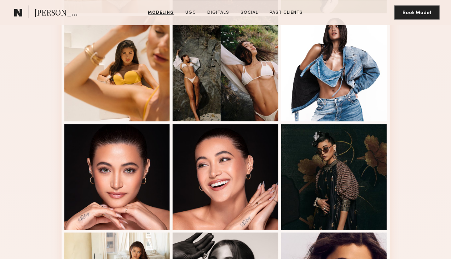
scroll to position [616, 0]
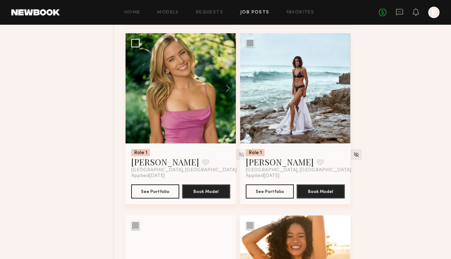
scroll to position [1015, 0]
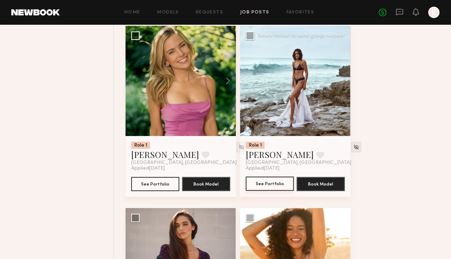
click at [284, 191] on button "See Portfolio" at bounding box center [270, 184] width 48 height 14
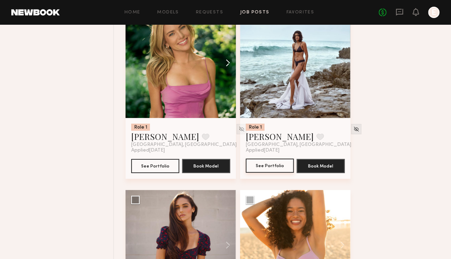
scroll to position [1032, 0]
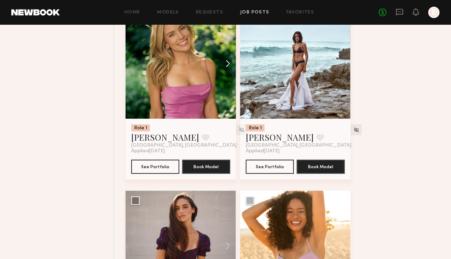
click at [234, 107] on button at bounding box center [224, 63] width 23 height 110
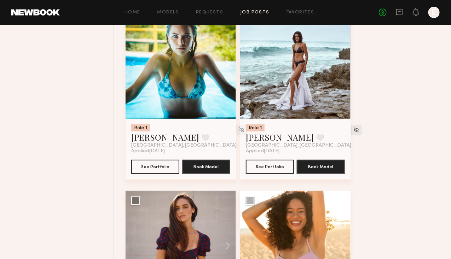
click at [234, 107] on button at bounding box center [224, 63] width 23 height 110
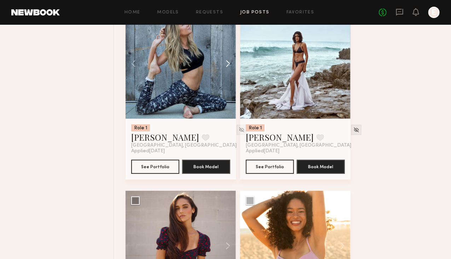
click at [234, 107] on button at bounding box center [224, 63] width 23 height 110
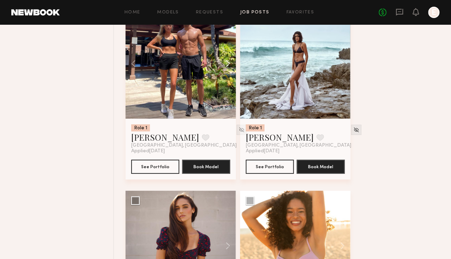
click at [234, 107] on button at bounding box center [224, 63] width 23 height 110
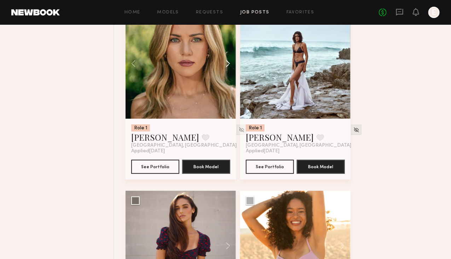
click at [234, 107] on button at bounding box center [224, 63] width 23 height 110
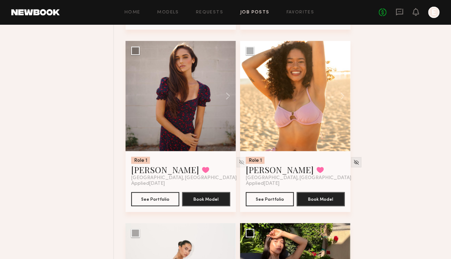
scroll to position [1187, 0]
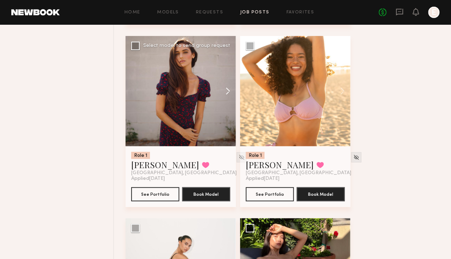
click at [236, 144] on button at bounding box center [224, 91] width 23 height 110
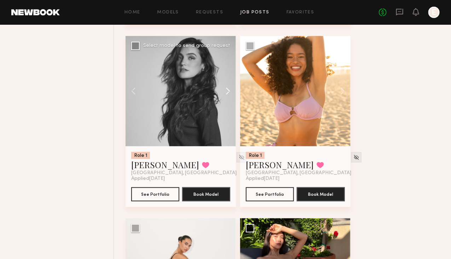
click at [236, 144] on button at bounding box center [224, 91] width 23 height 110
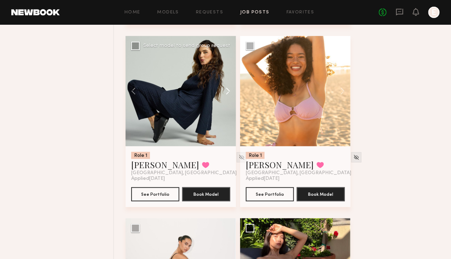
click at [236, 144] on button at bounding box center [224, 91] width 23 height 110
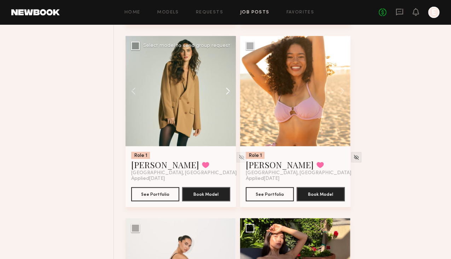
click at [236, 144] on button at bounding box center [224, 91] width 23 height 110
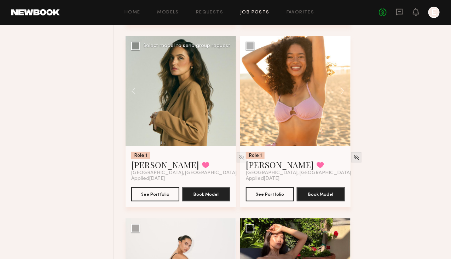
click at [236, 144] on div at bounding box center [181, 91] width 110 height 110
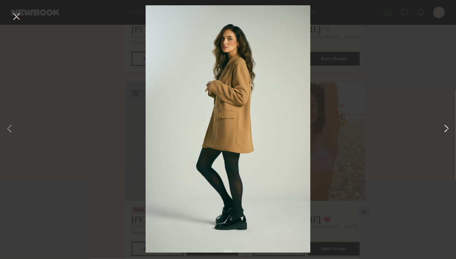
click at [446, 129] on button at bounding box center [446, 129] width 8 height 207
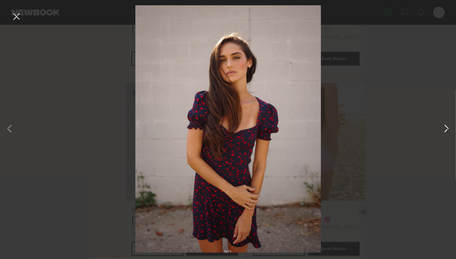
click at [446, 129] on button at bounding box center [446, 129] width 8 height 207
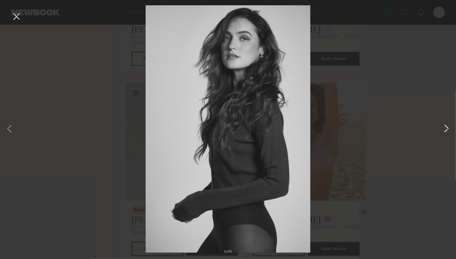
click at [446, 129] on button at bounding box center [446, 129] width 8 height 207
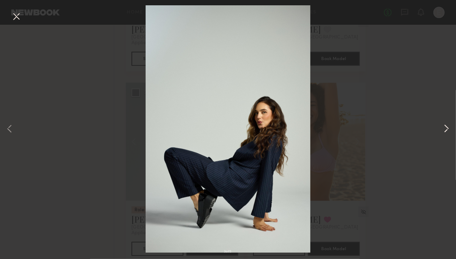
click at [446, 129] on button at bounding box center [446, 129] width 8 height 207
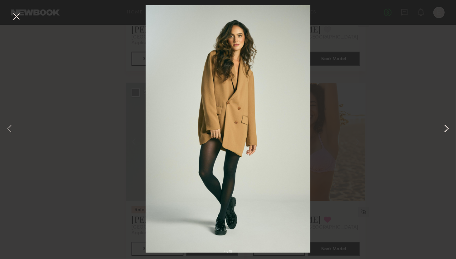
click at [446, 126] on button at bounding box center [446, 129] width 8 height 207
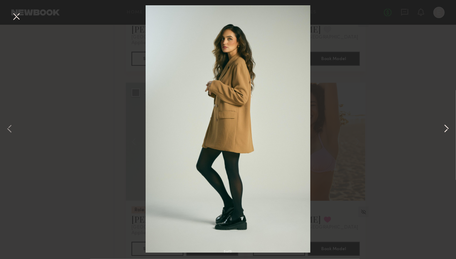
click at [446, 126] on button at bounding box center [446, 129] width 8 height 207
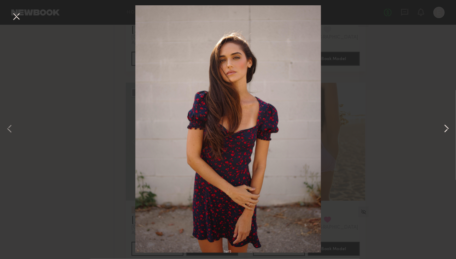
click at [446, 126] on button at bounding box center [446, 129] width 8 height 207
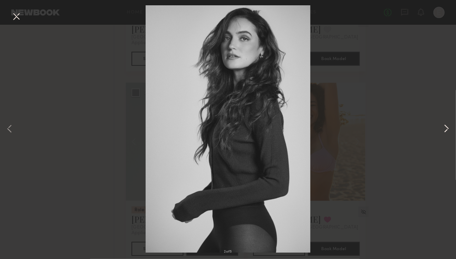
click at [446, 126] on button at bounding box center [446, 129] width 8 height 207
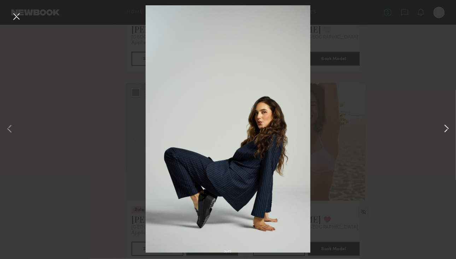
click at [446, 126] on button at bounding box center [446, 129] width 8 height 207
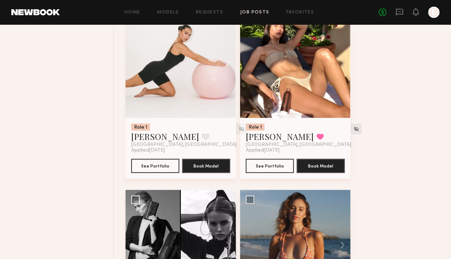
scroll to position [1398, 0]
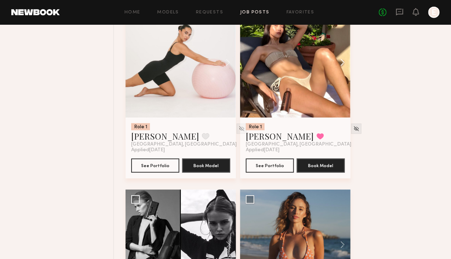
click at [350, 118] on button at bounding box center [339, 62] width 23 height 110
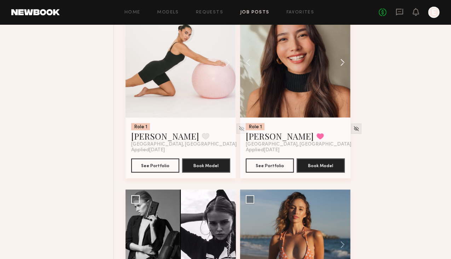
click at [350, 118] on button at bounding box center [339, 62] width 23 height 110
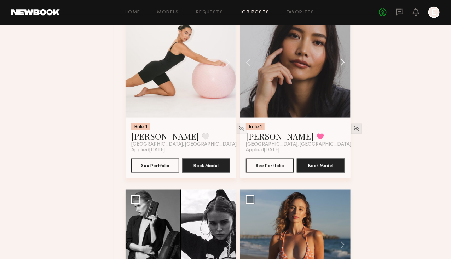
click at [350, 118] on button at bounding box center [339, 62] width 23 height 110
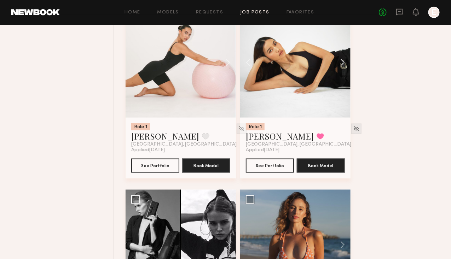
click at [350, 118] on button at bounding box center [339, 62] width 23 height 110
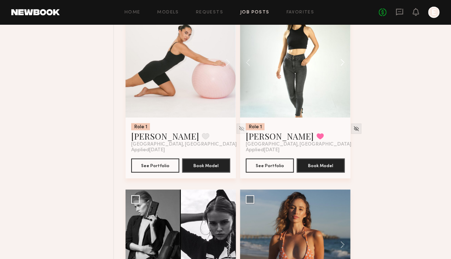
click at [350, 118] on button at bounding box center [339, 62] width 23 height 110
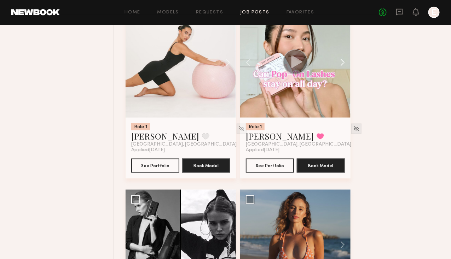
click at [350, 118] on button at bounding box center [339, 62] width 23 height 110
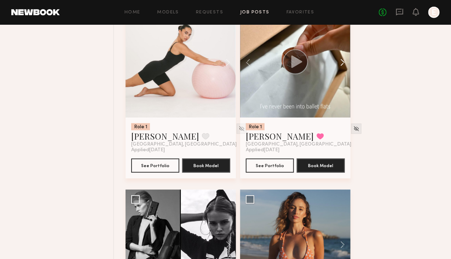
click at [350, 118] on button at bounding box center [339, 62] width 23 height 110
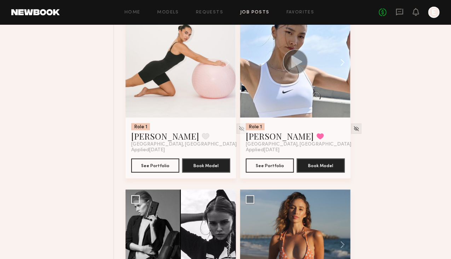
click at [350, 118] on button at bounding box center [339, 62] width 23 height 110
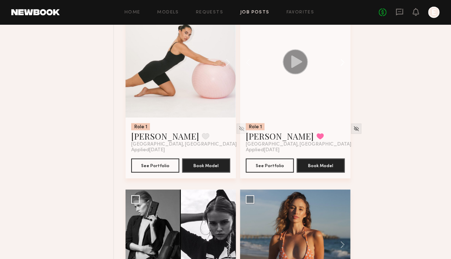
click at [350, 118] on button at bounding box center [339, 62] width 23 height 110
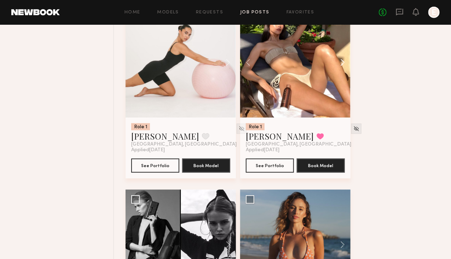
click at [350, 118] on button at bounding box center [339, 62] width 23 height 110
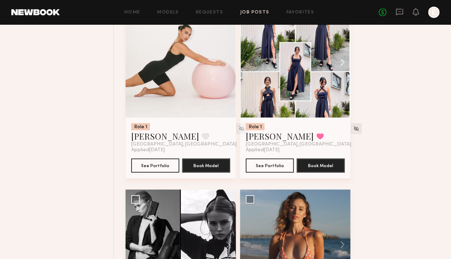
click at [350, 118] on button at bounding box center [339, 62] width 23 height 110
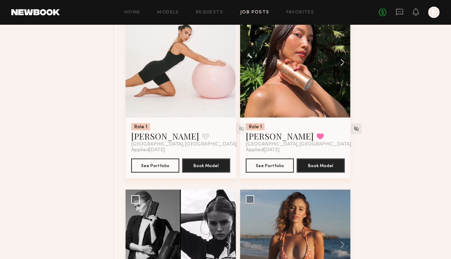
click at [350, 118] on button at bounding box center [339, 62] width 23 height 110
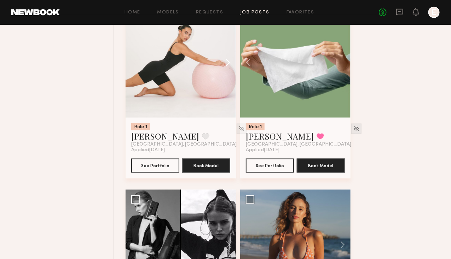
click at [235, 118] on button at bounding box center [224, 62] width 23 height 110
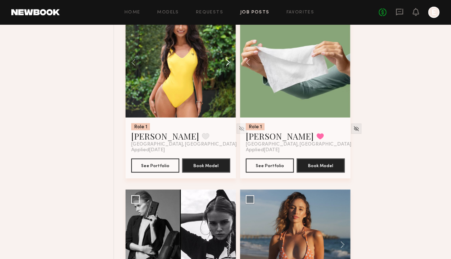
click at [235, 118] on button at bounding box center [224, 62] width 23 height 110
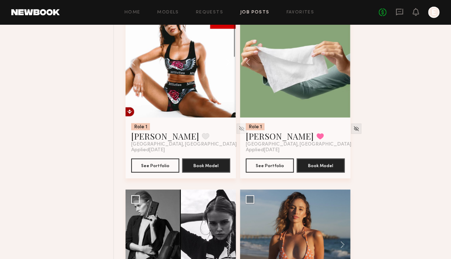
click at [235, 118] on button at bounding box center [224, 62] width 23 height 110
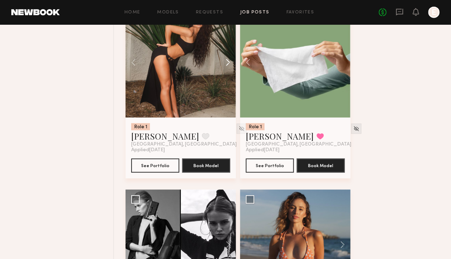
click at [235, 118] on button at bounding box center [224, 62] width 23 height 110
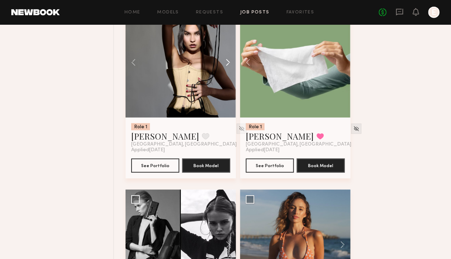
click at [235, 118] on button at bounding box center [224, 62] width 23 height 110
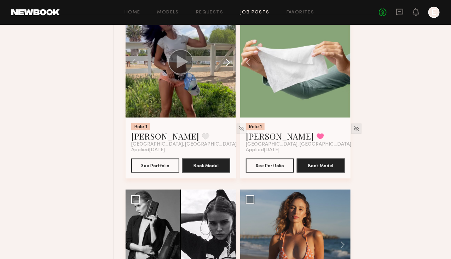
click at [235, 118] on button at bounding box center [224, 62] width 23 height 110
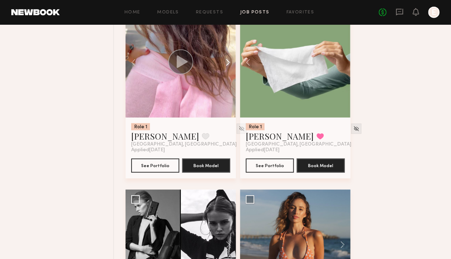
click at [235, 118] on button at bounding box center [224, 62] width 23 height 110
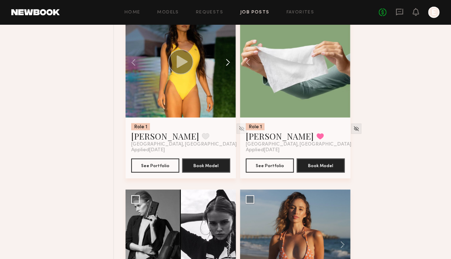
click at [235, 118] on button at bounding box center [224, 62] width 23 height 110
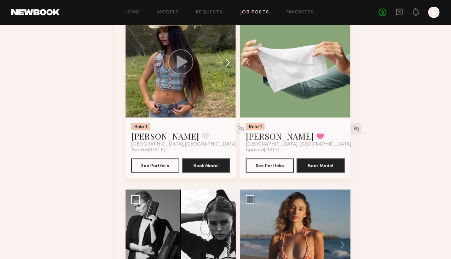
click at [235, 118] on button at bounding box center [224, 62] width 23 height 110
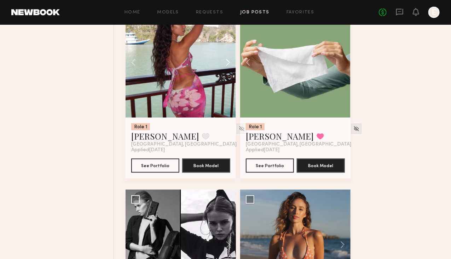
click at [235, 118] on button at bounding box center [224, 62] width 23 height 110
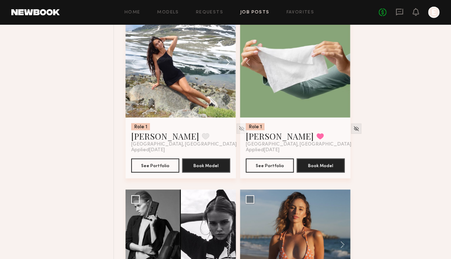
click at [235, 118] on button at bounding box center [224, 62] width 23 height 110
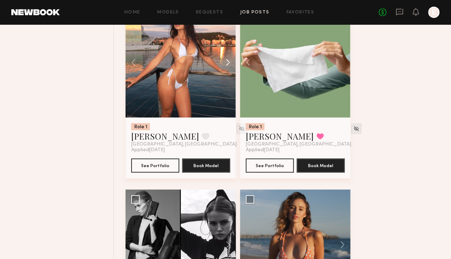
click at [235, 118] on button at bounding box center [224, 62] width 23 height 110
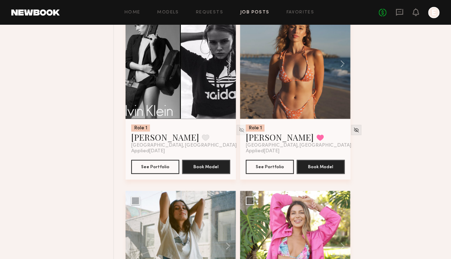
scroll to position [1579, 0]
click at [350, 119] on button at bounding box center [339, 63] width 23 height 110
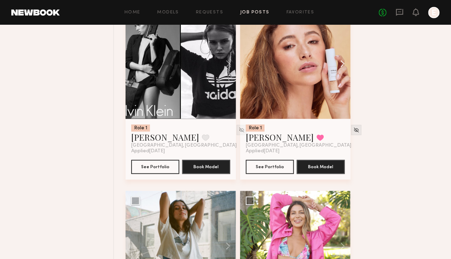
click at [350, 119] on button at bounding box center [339, 63] width 23 height 110
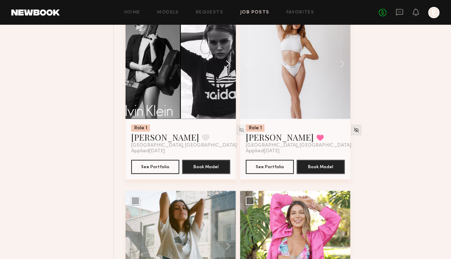
click at [233, 119] on button at bounding box center [224, 63] width 23 height 110
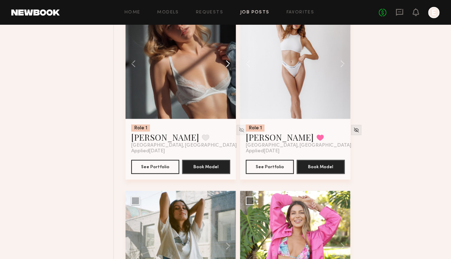
click at [233, 119] on button at bounding box center [224, 63] width 23 height 110
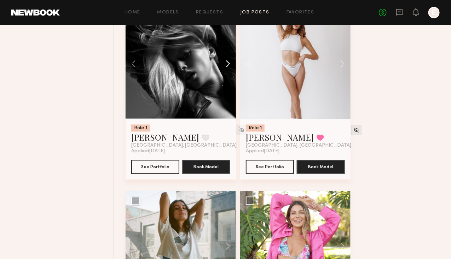
click at [233, 119] on button at bounding box center [224, 63] width 23 height 110
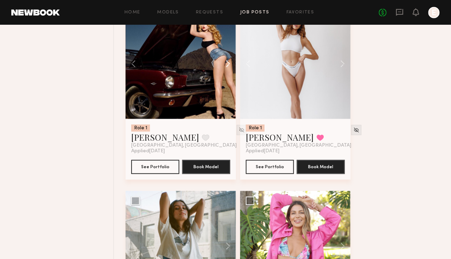
click at [233, 119] on button at bounding box center [224, 63] width 23 height 110
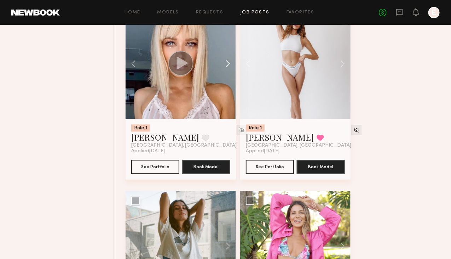
click at [233, 119] on button at bounding box center [224, 63] width 23 height 110
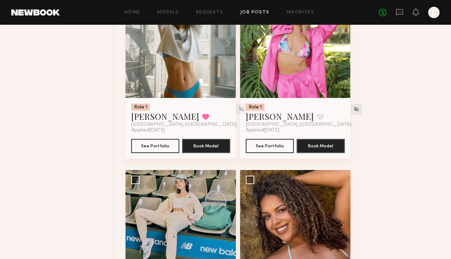
scroll to position [1785, 0]
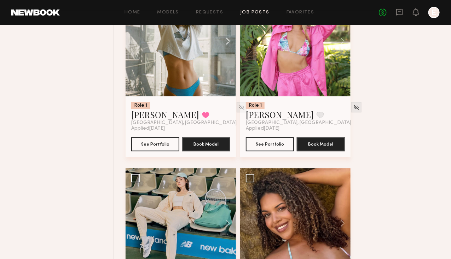
click at [234, 96] on button at bounding box center [224, 41] width 23 height 110
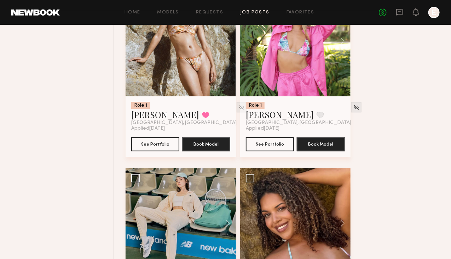
click at [234, 96] on button at bounding box center [224, 41] width 23 height 110
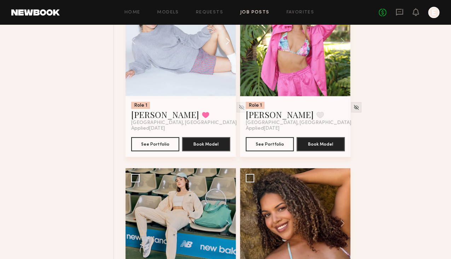
click at [234, 96] on button at bounding box center [224, 41] width 23 height 110
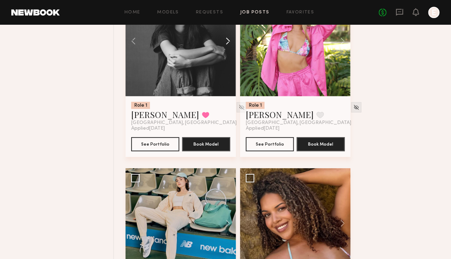
click at [234, 96] on button at bounding box center [224, 41] width 23 height 110
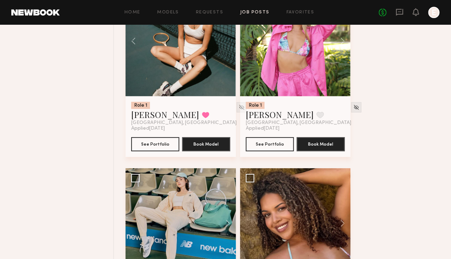
click at [234, 96] on div at bounding box center [181, 41] width 110 height 110
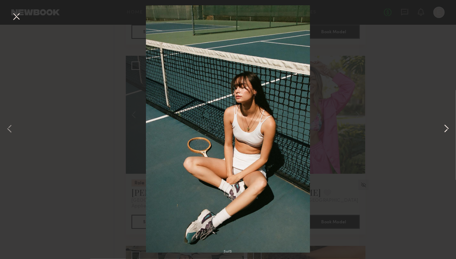
click at [446, 132] on button at bounding box center [446, 129] width 8 height 207
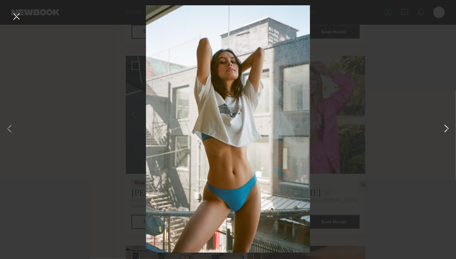
click at [446, 132] on button at bounding box center [446, 129] width 8 height 207
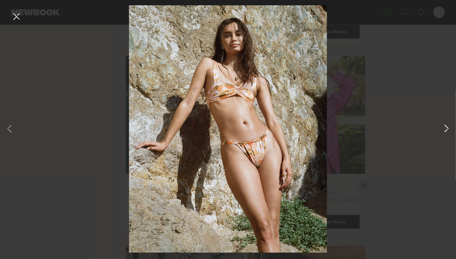
click at [446, 132] on button at bounding box center [446, 129] width 8 height 207
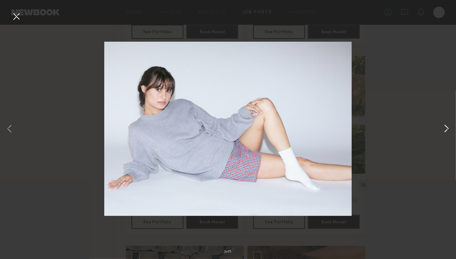
click at [446, 132] on button at bounding box center [446, 129] width 8 height 207
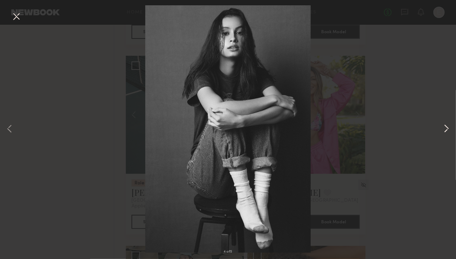
click at [446, 131] on button at bounding box center [446, 129] width 8 height 207
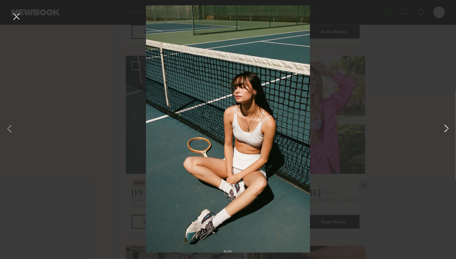
click at [445, 132] on button at bounding box center [446, 129] width 8 height 207
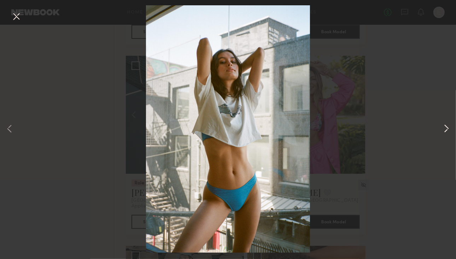
click at [445, 132] on button at bounding box center [446, 129] width 8 height 207
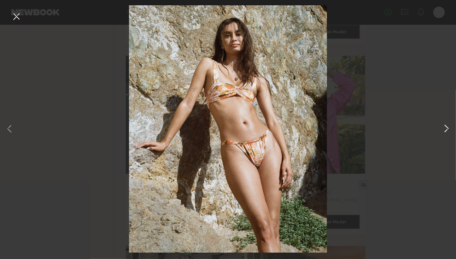
click at [445, 132] on button at bounding box center [446, 129] width 8 height 207
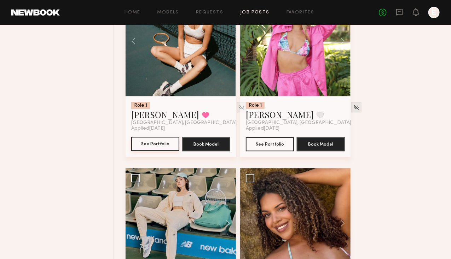
click at [164, 151] on button "See Portfolio" at bounding box center [155, 144] width 48 height 14
click at [350, 96] on button at bounding box center [339, 41] width 23 height 110
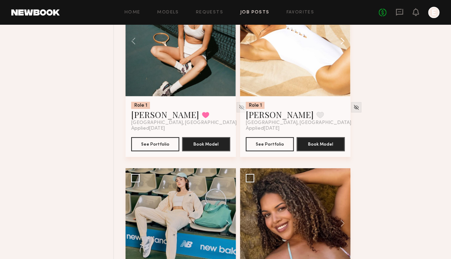
click at [350, 96] on button at bounding box center [339, 41] width 23 height 110
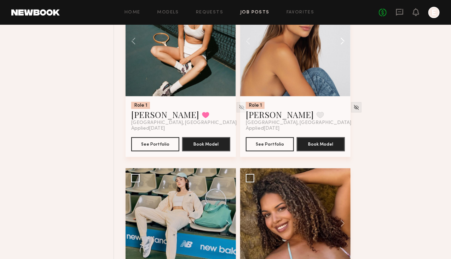
click at [350, 96] on button at bounding box center [339, 41] width 23 height 110
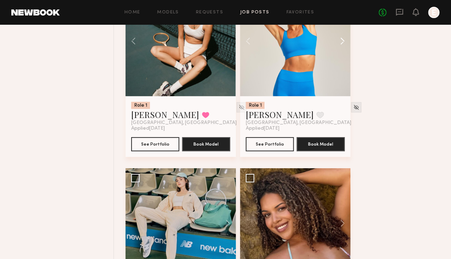
click at [350, 96] on button at bounding box center [339, 41] width 23 height 110
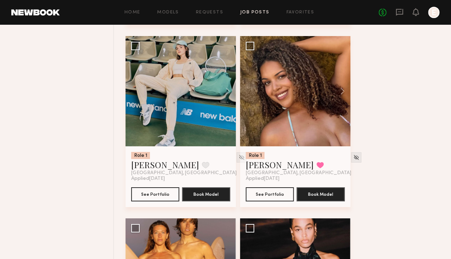
scroll to position [1984, 0]
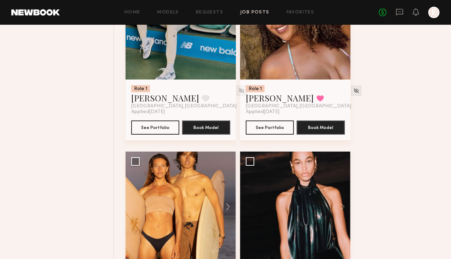
click at [236, 80] on button at bounding box center [224, 24] width 23 height 110
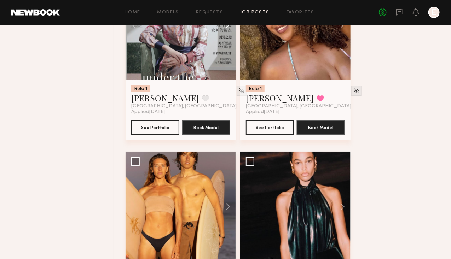
click at [236, 80] on button at bounding box center [224, 24] width 23 height 110
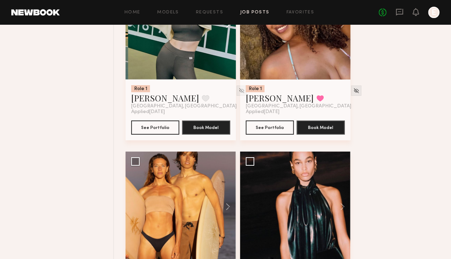
click at [236, 80] on button at bounding box center [224, 24] width 23 height 110
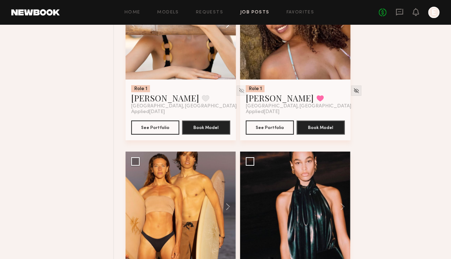
click at [236, 80] on button at bounding box center [224, 24] width 23 height 110
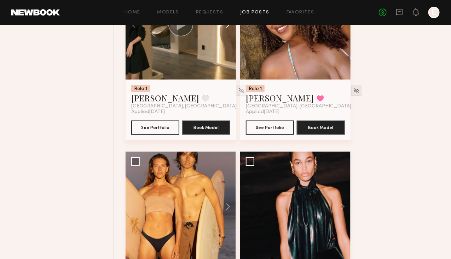
click at [236, 80] on button at bounding box center [224, 24] width 23 height 110
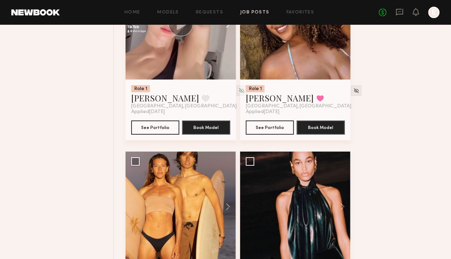
click at [236, 80] on button at bounding box center [224, 24] width 23 height 110
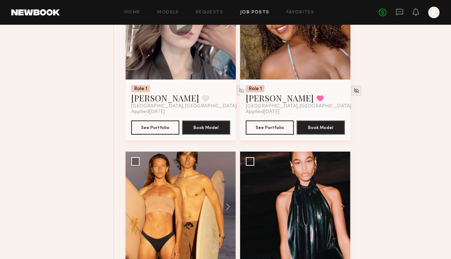
click at [236, 80] on button at bounding box center [224, 24] width 23 height 110
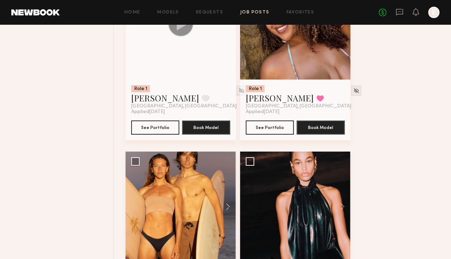
click at [236, 80] on div at bounding box center [181, 24] width 110 height 110
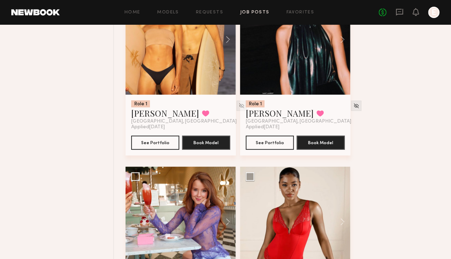
scroll to position [2158, 0]
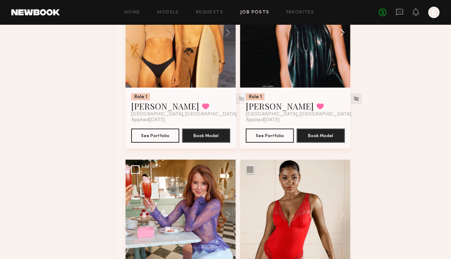
click at [350, 88] on button at bounding box center [339, 32] width 23 height 110
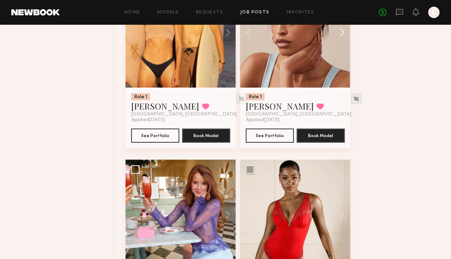
click at [350, 88] on button at bounding box center [339, 32] width 23 height 110
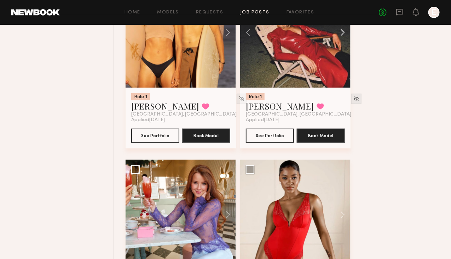
click at [350, 88] on button at bounding box center [339, 32] width 23 height 110
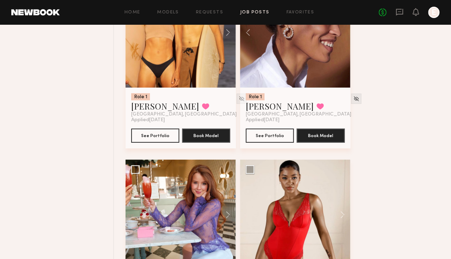
click at [350, 88] on div at bounding box center [295, 32] width 110 height 110
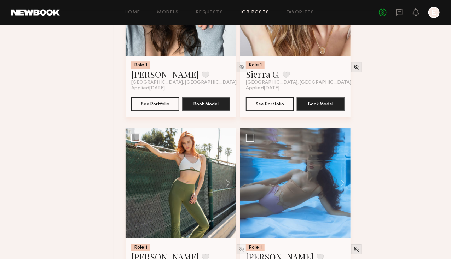
scroll to position [2934, 0]
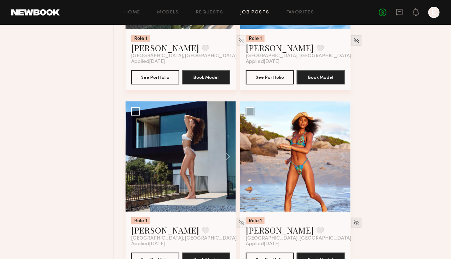
scroll to position [3126, 0]
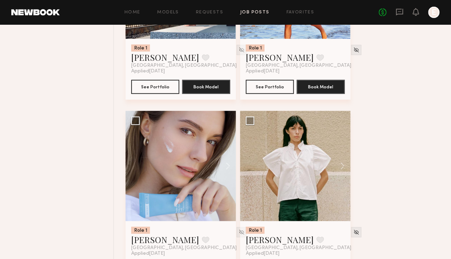
scroll to position [3323, 0]
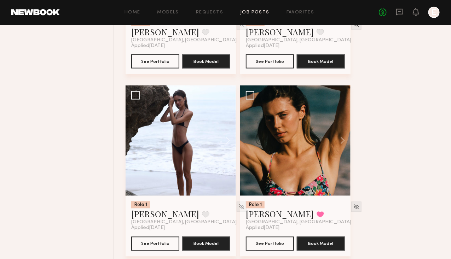
scroll to position [3508, 0]
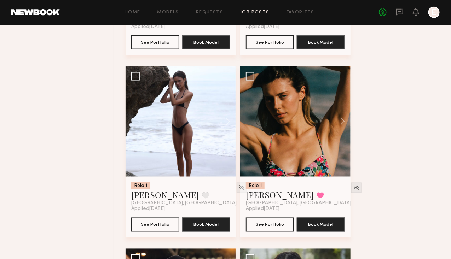
scroll to position [3531, 0]
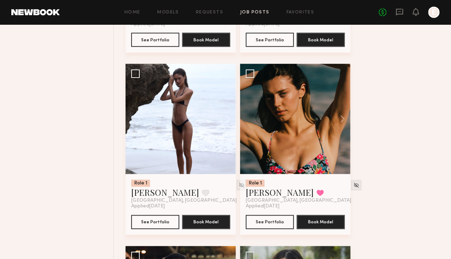
click at [166, 47] on button "See Portfolio" at bounding box center [155, 40] width 48 height 14
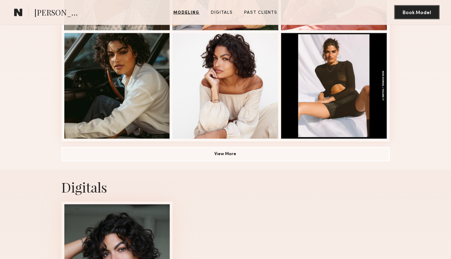
scroll to position [490, 0]
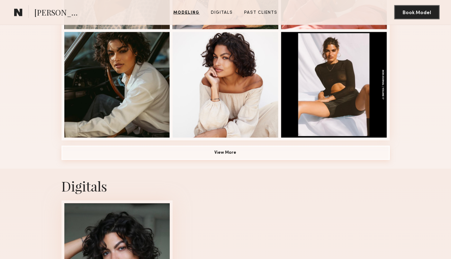
click at [280, 160] on button "View More" at bounding box center [226, 153] width 328 height 14
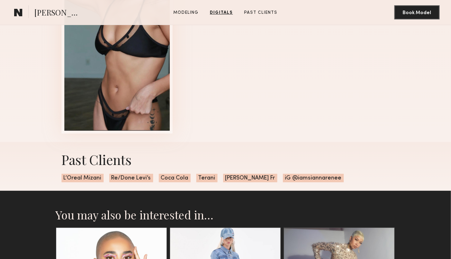
scroll to position [1080, 0]
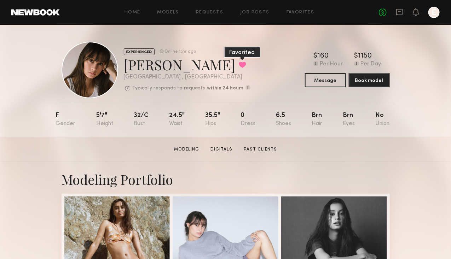
click at [239, 66] on button at bounding box center [242, 65] width 7 height 6
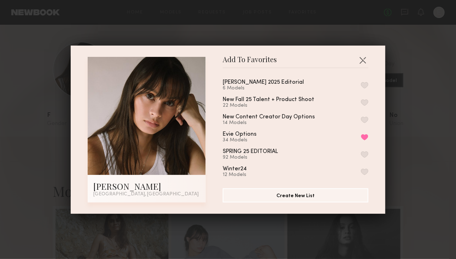
click at [361, 83] on button "button" at bounding box center [364, 85] width 7 height 6
click at [359, 55] on button "button" at bounding box center [362, 59] width 11 height 11
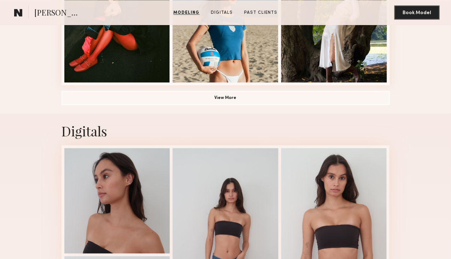
scroll to position [546, 0]
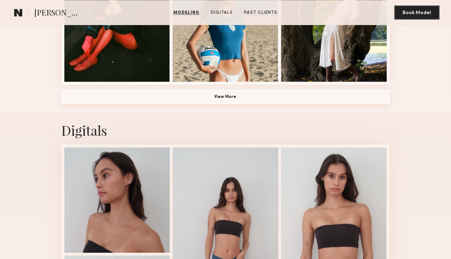
click at [236, 104] on button "View More" at bounding box center [226, 97] width 328 height 14
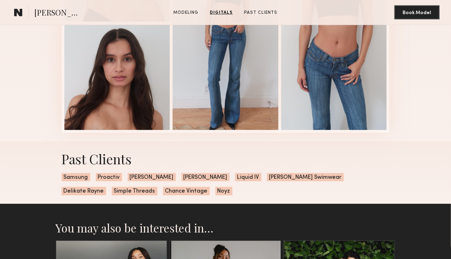
scroll to position [1192, 0]
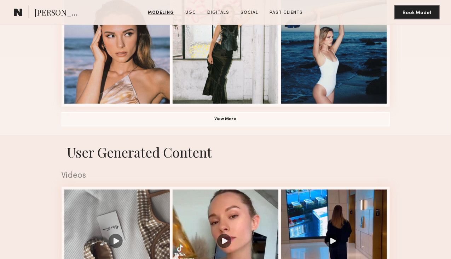
scroll to position [415, 0]
click at [277, 126] on button "View More" at bounding box center [226, 119] width 328 height 14
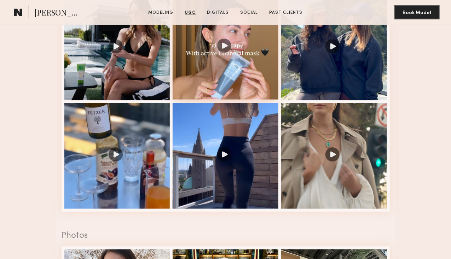
scroll to position [1367, 0]
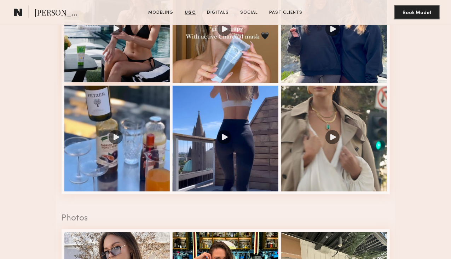
click at [125, 82] on div at bounding box center [117, 30] width 106 height 106
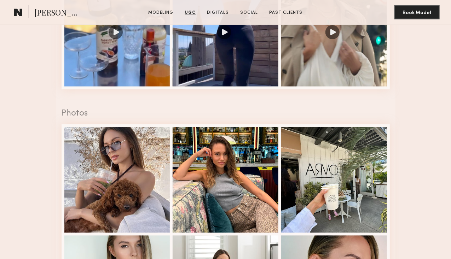
scroll to position [1473, 0]
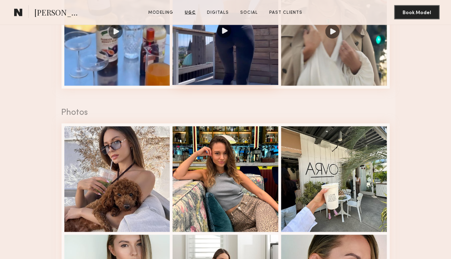
click at [259, 85] on div at bounding box center [226, 32] width 106 height 106
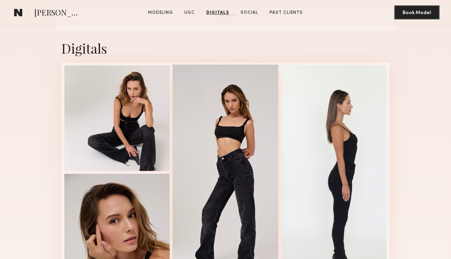
scroll to position [2030, 0]
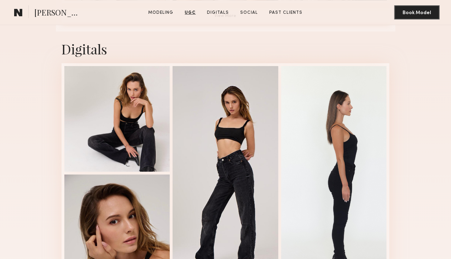
click at [237, 23] on button "View More" at bounding box center [226, 15] width 328 height 14
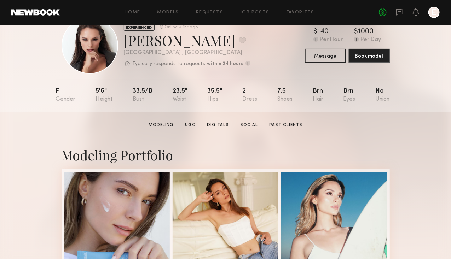
scroll to position [25, 0]
click at [323, 57] on button "Message" at bounding box center [325, 55] width 41 height 14
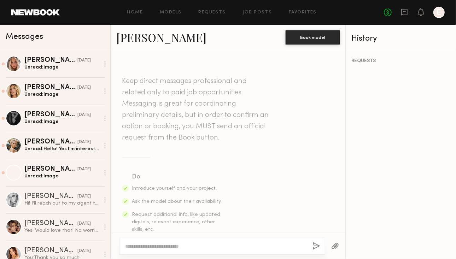
scroll to position [103, 0]
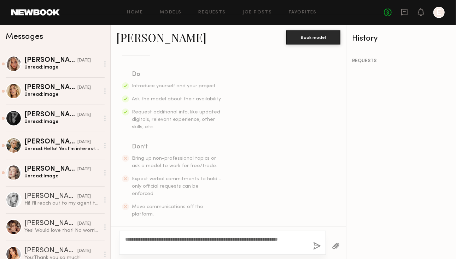
click at [167, 251] on div "**********" at bounding box center [222, 243] width 207 height 24
click at [180, 244] on textarea "**********" at bounding box center [216, 243] width 182 height 14
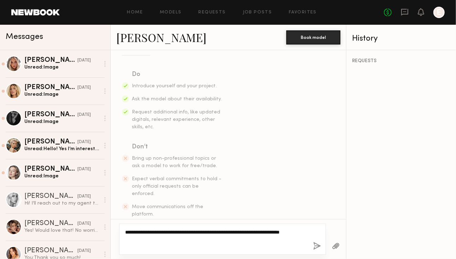
type textarea "**********"
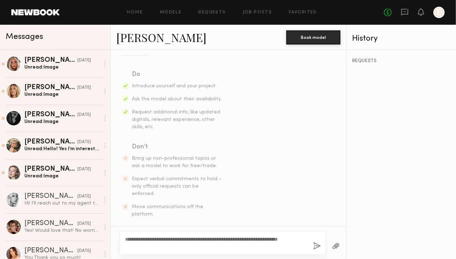
click at [315, 246] on button "button" at bounding box center [317, 246] width 8 height 9
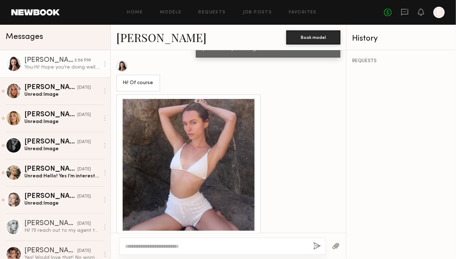
scroll to position [379, 0]
click at [204, 130] on div at bounding box center [189, 165] width 132 height 132
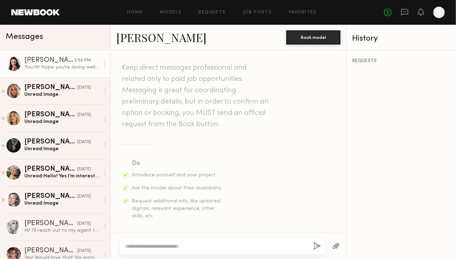
scroll to position [0, 0]
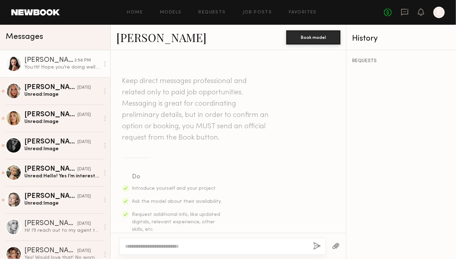
click at [163, 34] on link "Anastasiia S." at bounding box center [161, 37] width 90 height 15
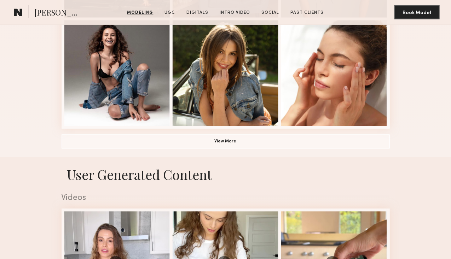
scroll to position [502, 0]
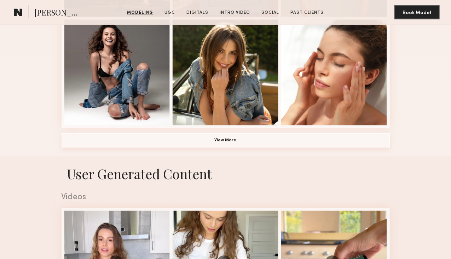
click at [217, 148] on button "View More" at bounding box center [226, 141] width 328 height 14
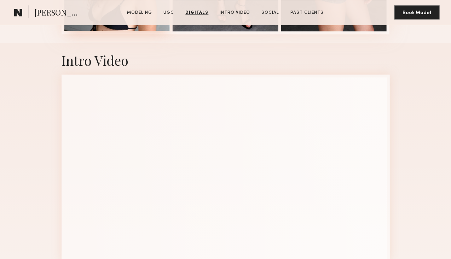
scroll to position [1800, 0]
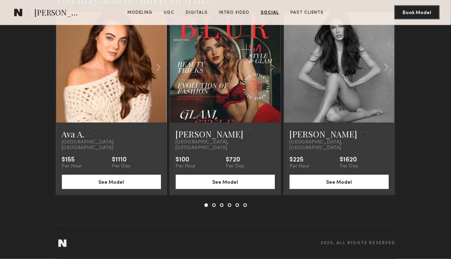
scroll to position [2563, 0]
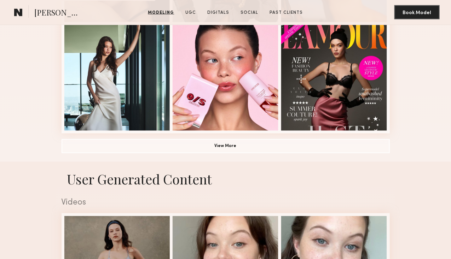
scroll to position [511, 0]
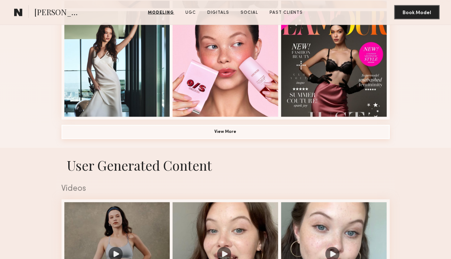
click at [217, 139] on button "View More" at bounding box center [226, 132] width 328 height 14
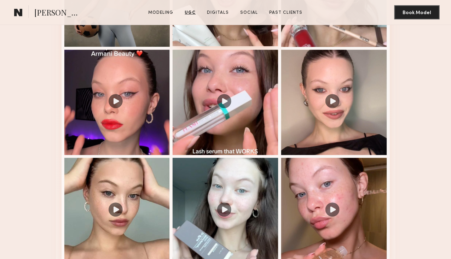
scroll to position [1190, 0]
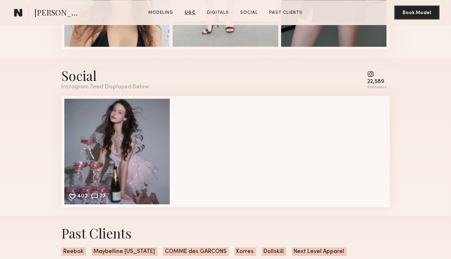
scroll to position [1650, 0]
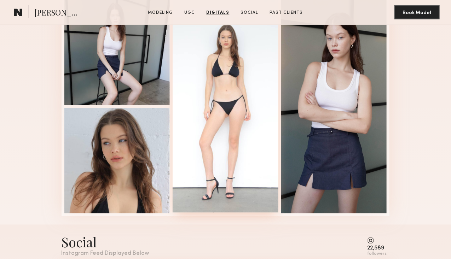
scroll to position [1380, 0]
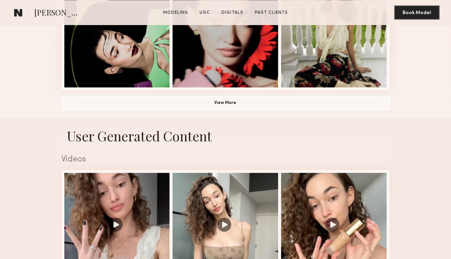
scroll to position [541, 0]
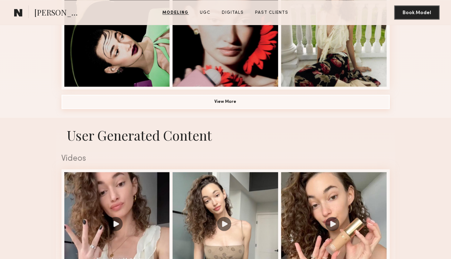
click at [287, 109] on button "View More" at bounding box center [226, 102] width 328 height 14
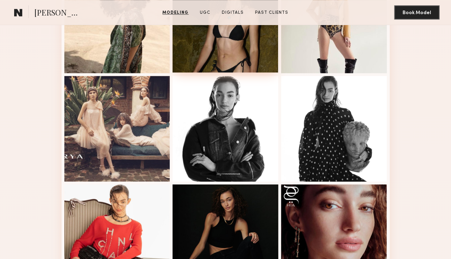
scroll to position [780, 0]
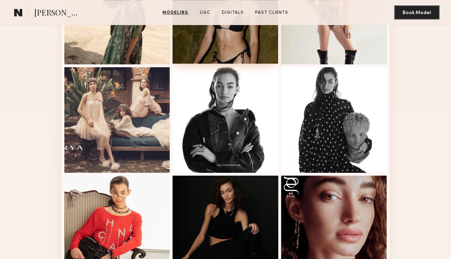
click at [240, 64] on div at bounding box center [226, 11] width 106 height 106
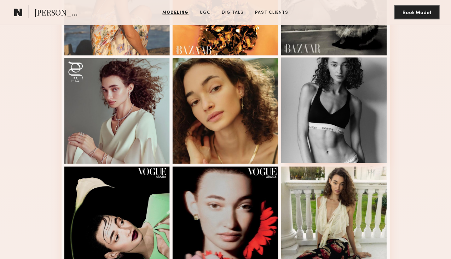
scroll to position [359, 0]
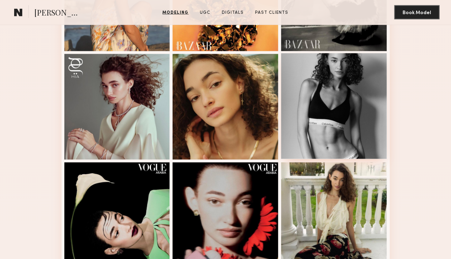
click at [348, 159] on div at bounding box center [334, 106] width 106 height 106
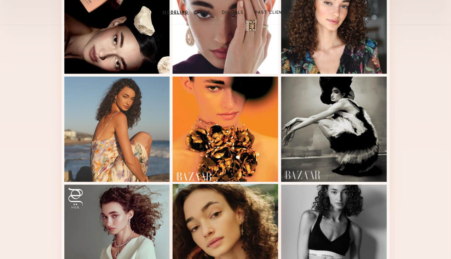
scroll to position [0, 0]
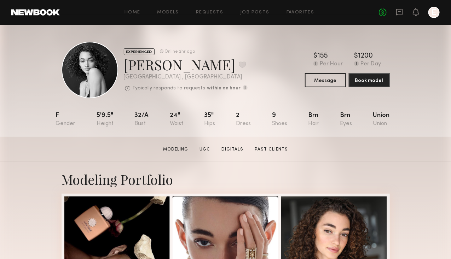
click at [232, 156] on section "Paige F. Modeling UGC Digitals Past Clients Message Book Model" at bounding box center [225, 149] width 451 height 25
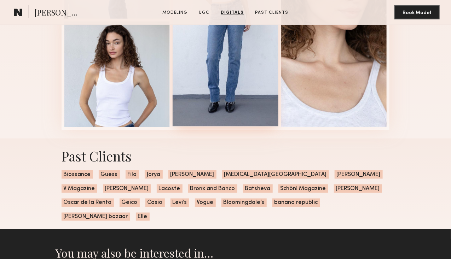
scroll to position [1379, 0]
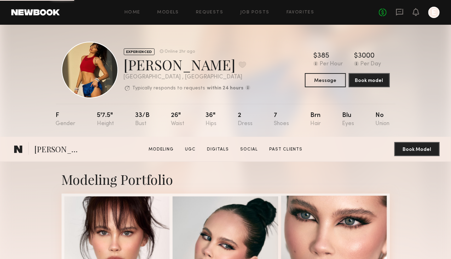
scroll to position [274, 0]
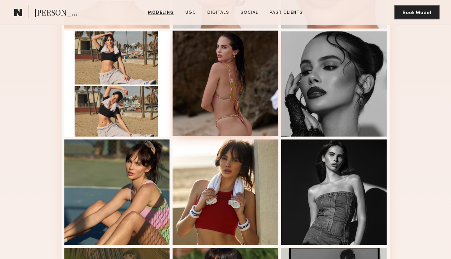
click at [249, 89] on div at bounding box center [226, 84] width 106 height 106
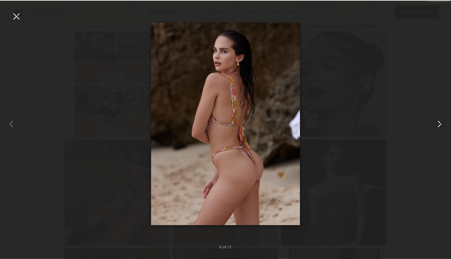
click at [439, 128] on common-icon at bounding box center [439, 123] width 11 height 11
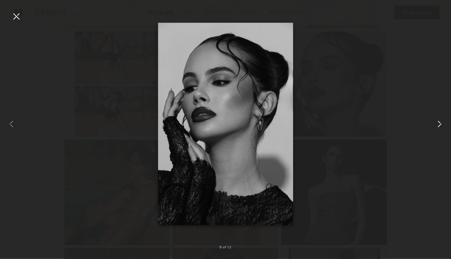
drag, startPoint x: 436, startPoint y: 140, endPoint x: 441, endPoint y: 129, distance: 12.1
click at [441, 129] on common-icon at bounding box center [439, 123] width 11 height 11
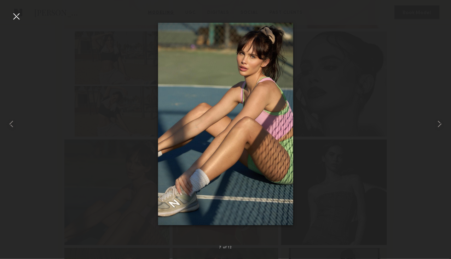
click at [410, 203] on div at bounding box center [225, 123] width 451 height 225
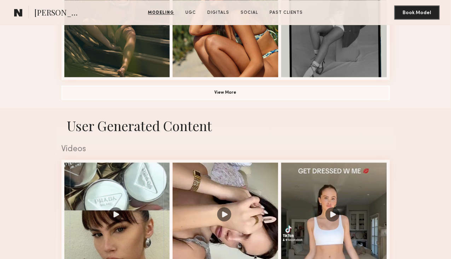
scroll to position [551, 0]
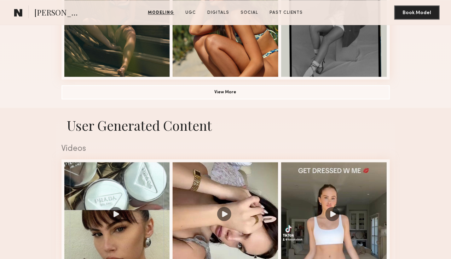
click at [273, 99] on button "View More" at bounding box center [226, 92] width 328 height 14
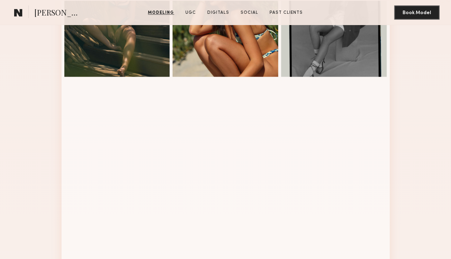
scroll to position [463, 0]
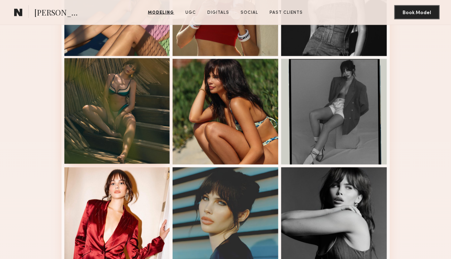
click at [139, 122] on div at bounding box center [117, 111] width 106 height 106
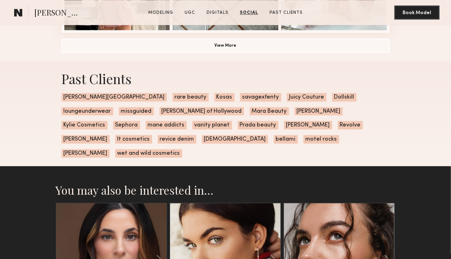
scroll to position [1641, 0]
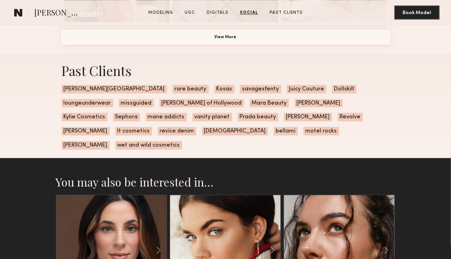
click at [238, 44] on button "View More" at bounding box center [226, 37] width 328 height 14
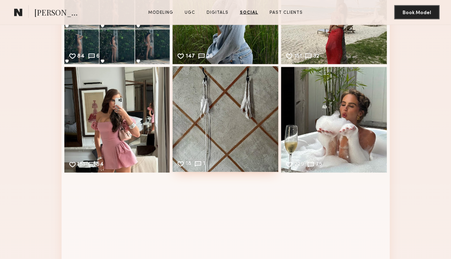
scroll to position [1490, 0]
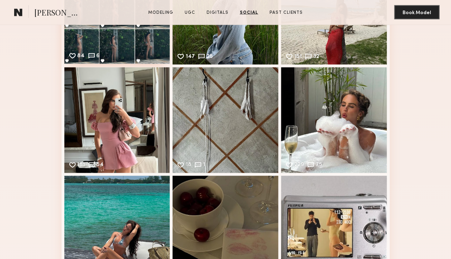
click at [118, 64] on div "84 6 Likes & comments displayed to show model’s engagement" at bounding box center [117, 11] width 106 height 106
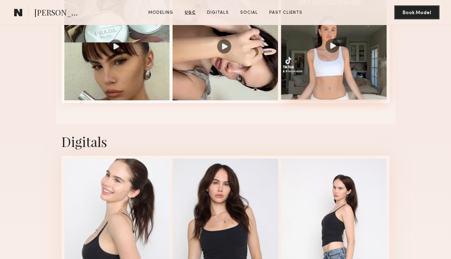
scroll to position [1025, 0]
click at [339, 99] on div at bounding box center [334, 47] width 106 height 106
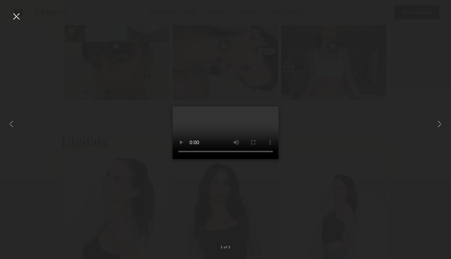
click at [17, 15] on div at bounding box center [16, 16] width 11 height 11
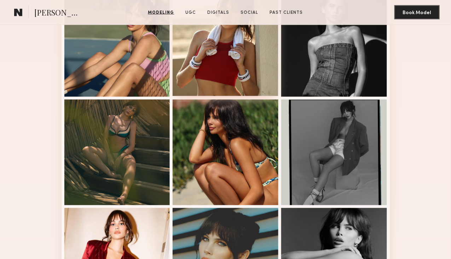
scroll to position [423, 0]
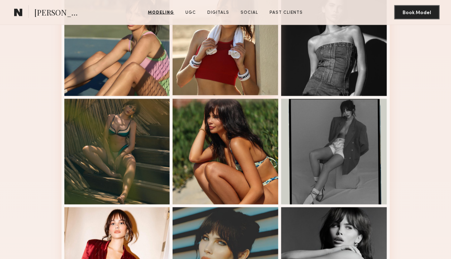
click at [226, 95] on div at bounding box center [226, 43] width 106 height 106
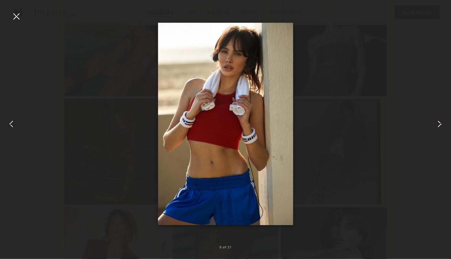
click at [17, 15] on div at bounding box center [16, 16] width 11 height 11
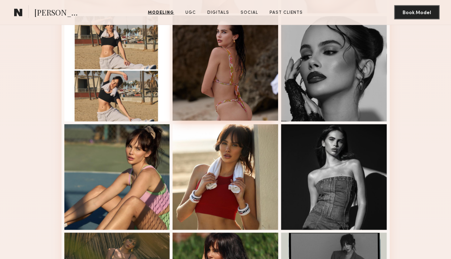
scroll to position [289, 0]
click at [239, 97] on div at bounding box center [226, 69] width 106 height 106
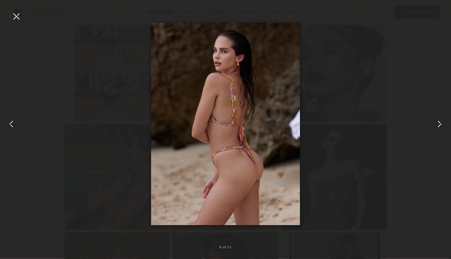
click at [16, 13] on div at bounding box center [16, 16] width 11 height 11
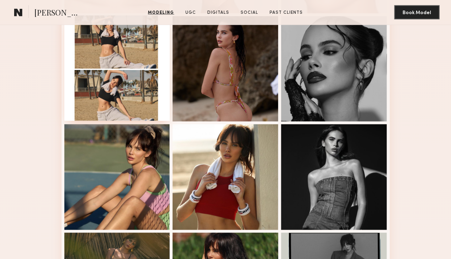
click at [101, 121] on div at bounding box center [117, 69] width 106 height 106
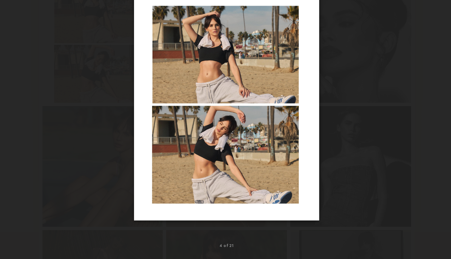
scroll to position [288, 0]
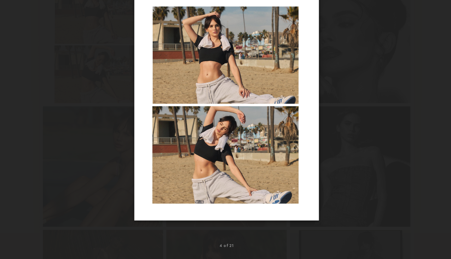
click at [68, 77] on div at bounding box center [225, 123] width 451 height 225
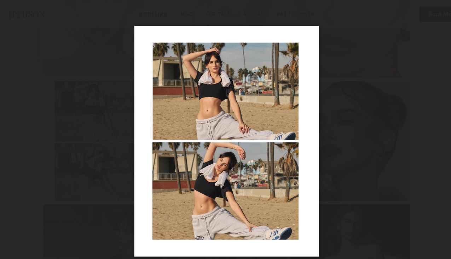
scroll to position [230, 0]
drag, startPoint x: 97, startPoint y: 83, endPoint x: 82, endPoint y: 29, distance: 56.2
click at [82, 29] on div at bounding box center [225, 123] width 451 height 225
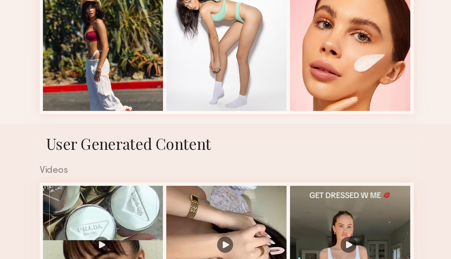
scroll to position [844, 0]
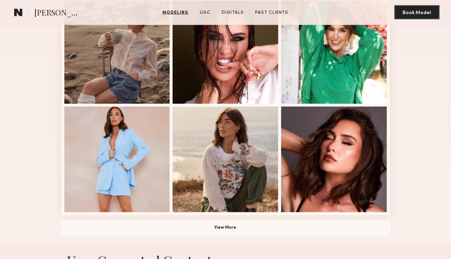
scroll to position [470, 0]
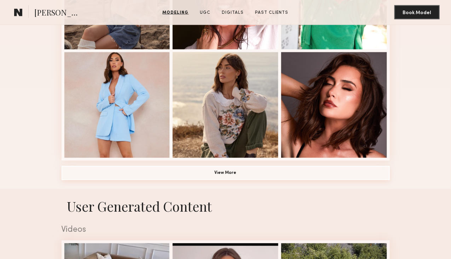
click at [260, 180] on button "View More" at bounding box center [226, 173] width 328 height 14
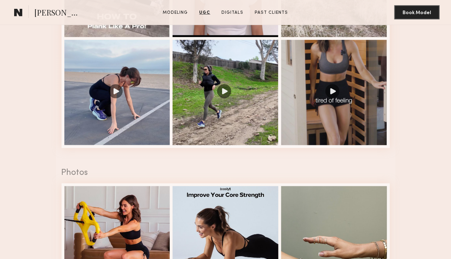
scroll to position [1196, 0]
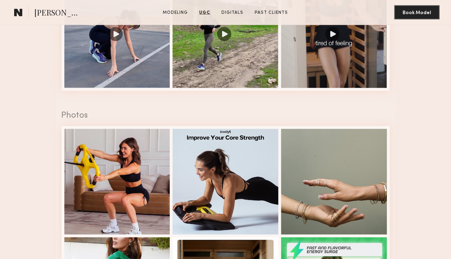
scroll to position [1262, 0]
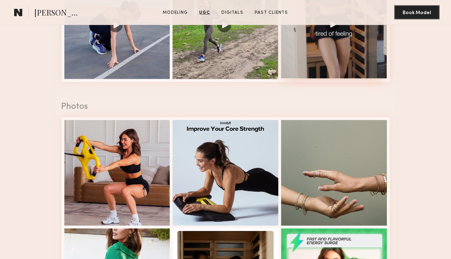
click at [384, 79] on div at bounding box center [334, 26] width 106 height 106
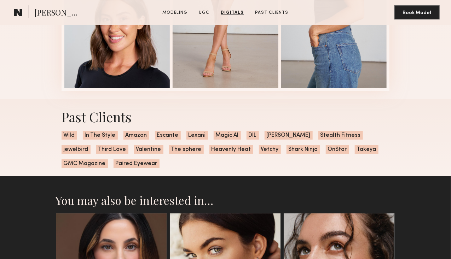
scroll to position [1984, 0]
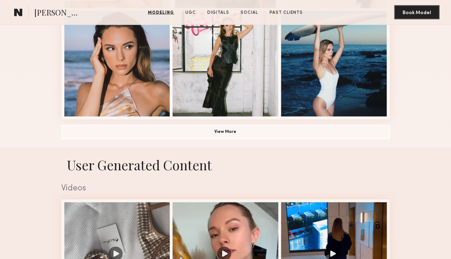
scroll to position [405, 0]
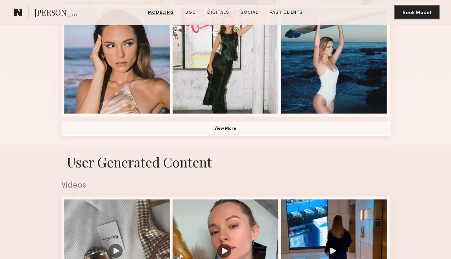
click at [213, 136] on button "View More" at bounding box center [226, 129] width 328 height 14
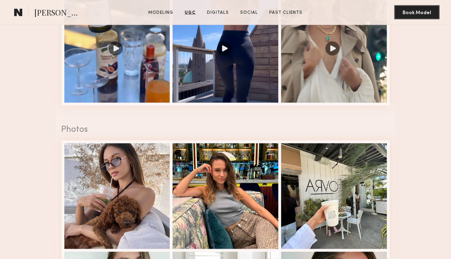
scroll to position [1456, 0]
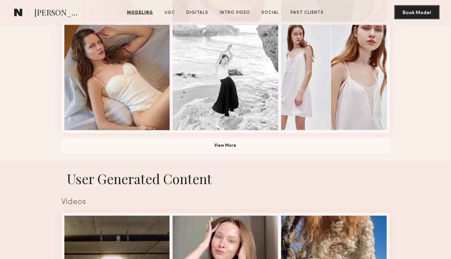
scroll to position [500, 0]
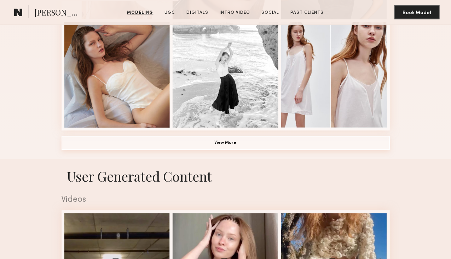
click at [271, 150] on button "View More" at bounding box center [226, 143] width 328 height 14
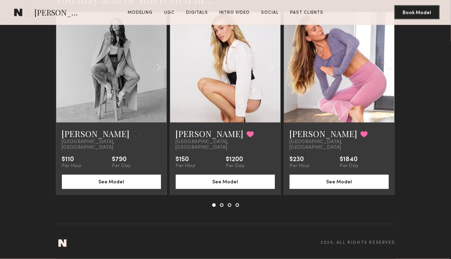
scroll to position [2807, 0]
click at [156, 74] on common-icon at bounding box center [158, 67] width 10 height 13
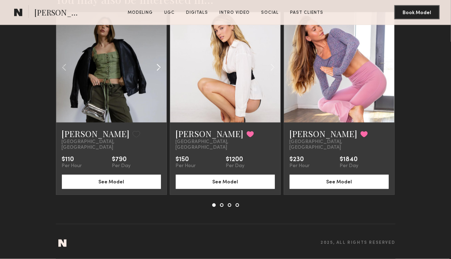
click at [156, 74] on common-icon at bounding box center [158, 67] width 10 height 13
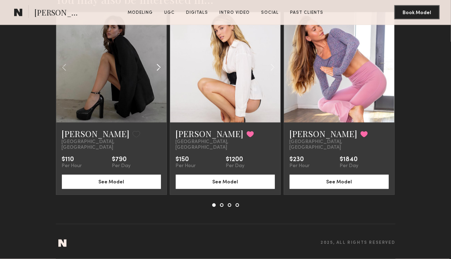
click at [156, 74] on common-icon at bounding box center [158, 67] width 10 height 13
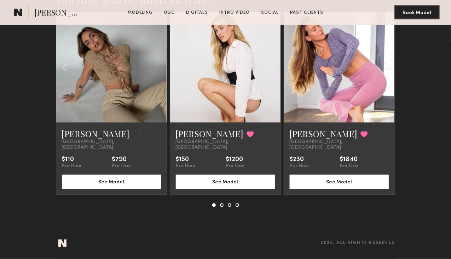
click at [0, 0] on common-icon at bounding box center [0, 0] width 0 height 0
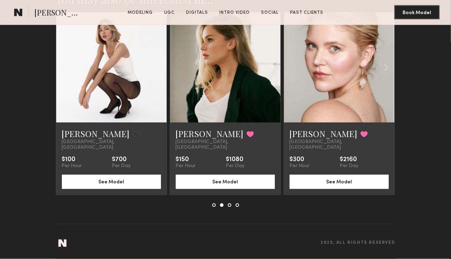
click at [0, 0] on common-icon at bounding box center [0, 0] width 0 height 0
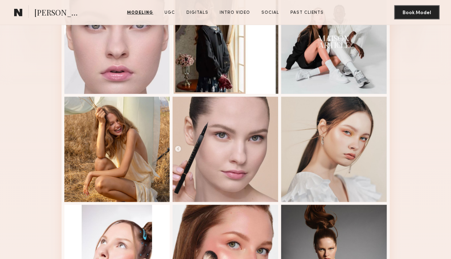
scroll to position [209, 0]
